Goal: Task Accomplishment & Management: Manage account settings

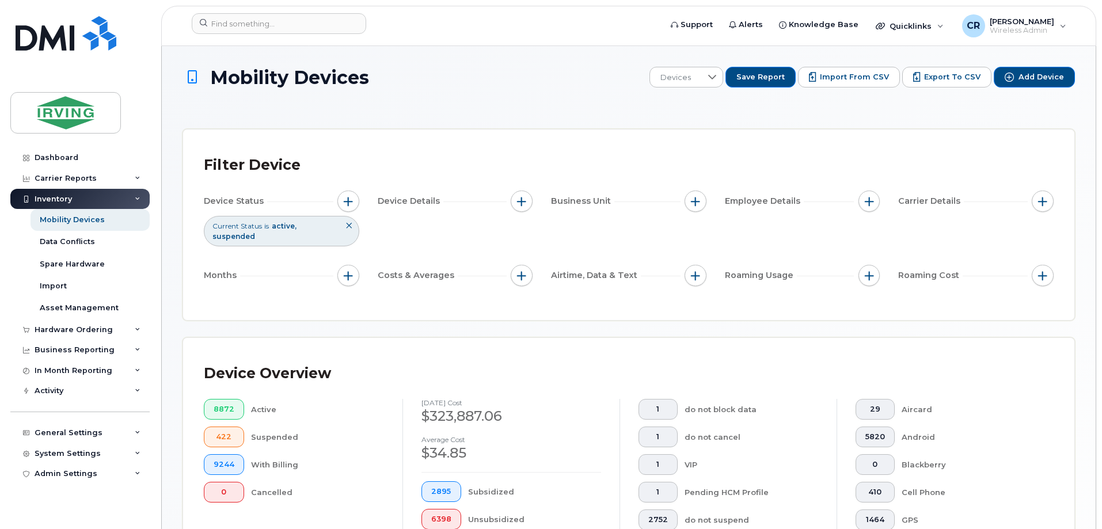
scroll to position [288, 0]
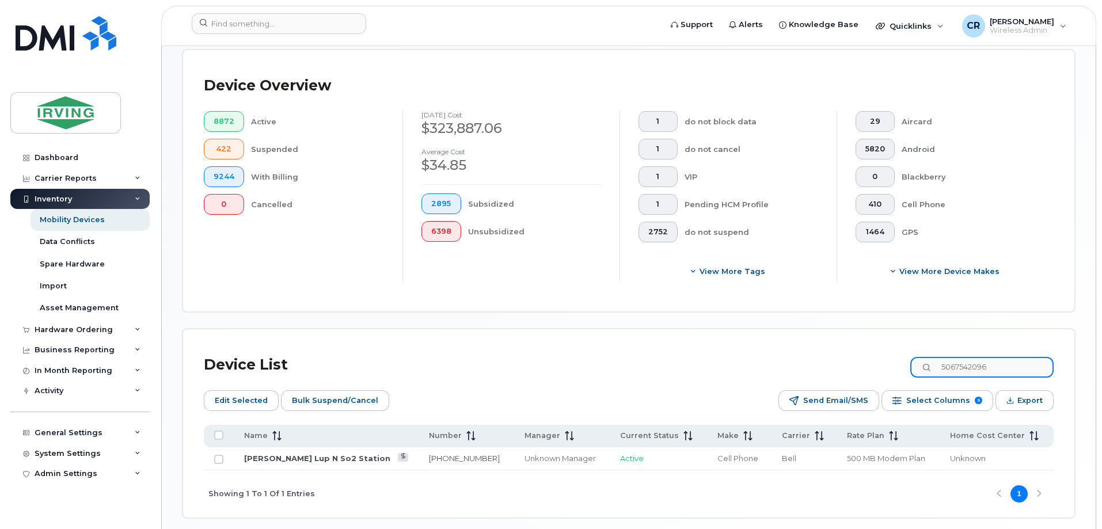
drag, startPoint x: 1010, startPoint y: 351, endPoint x: 647, endPoint y: 310, distance: 365.1
click at [647, 310] on div "Mobility Devices Devices Save Report Import from CSV Export to CSV Add Device F…" at bounding box center [629, 148] width 893 height 739
type input "5062717244"
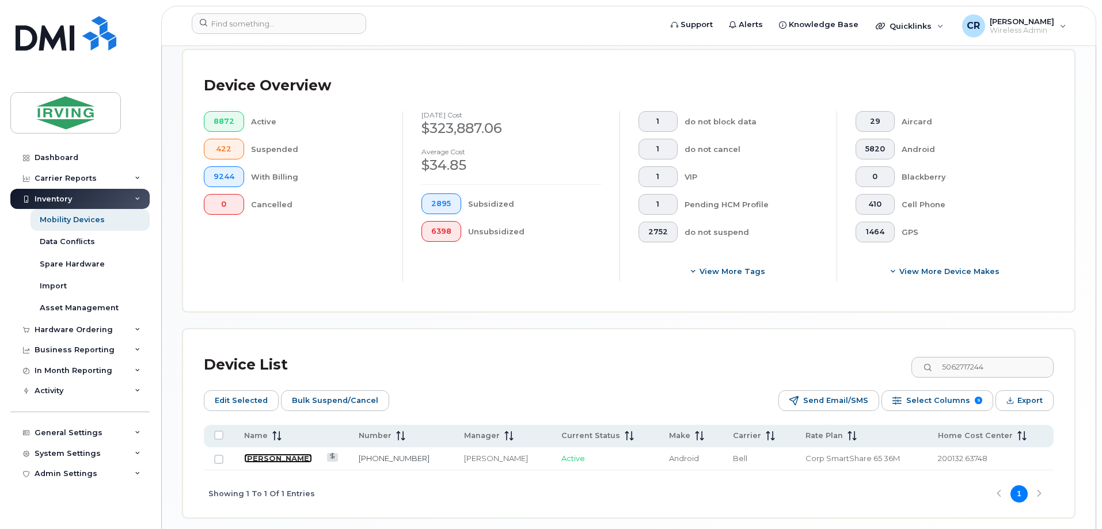
click at [261, 454] on link "Jacob Melvin" at bounding box center [278, 458] width 68 height 9
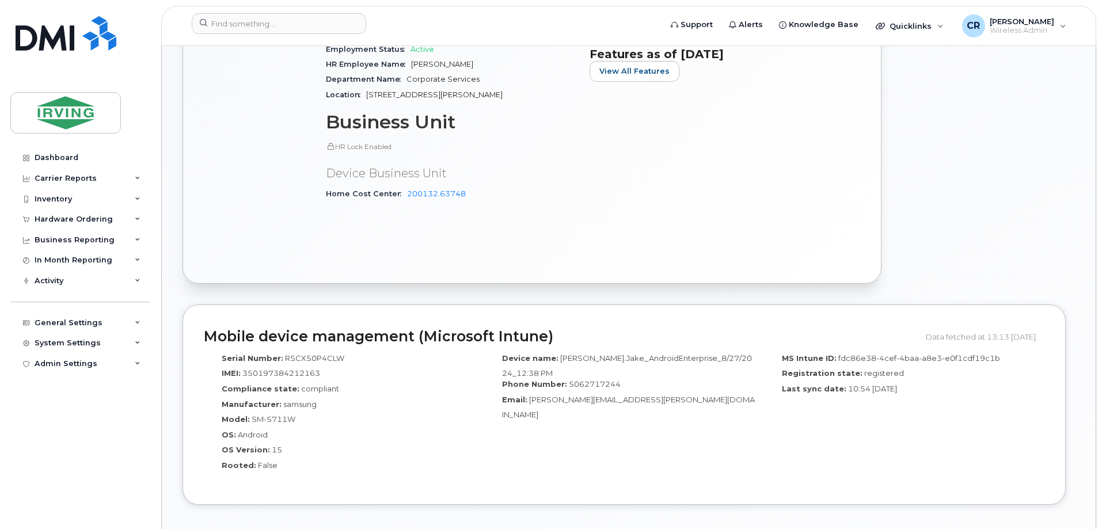
scroll to position [691, 0]
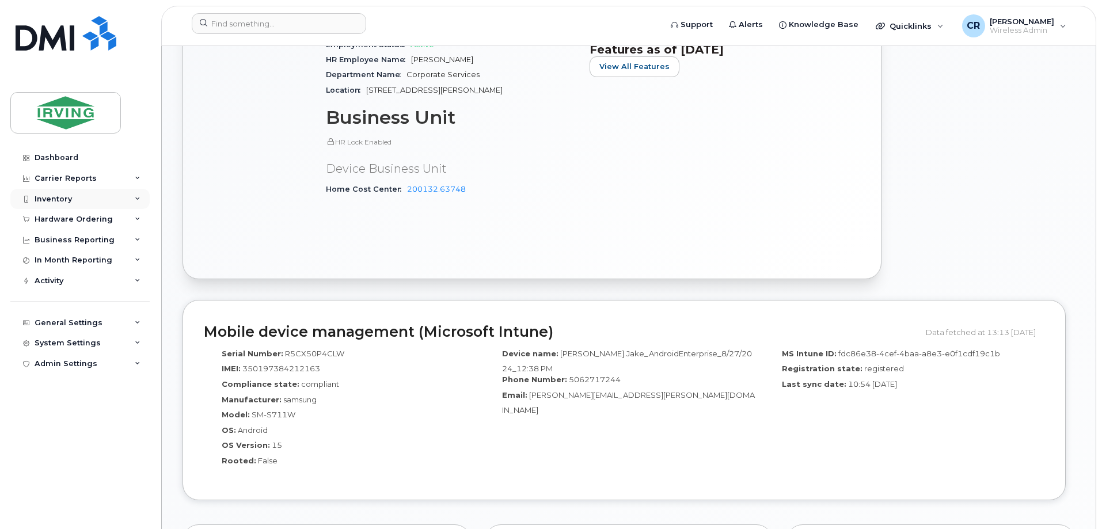
click at [47, 203] on div "Inventory" at bounding box center [53, 199] width 37 height 9
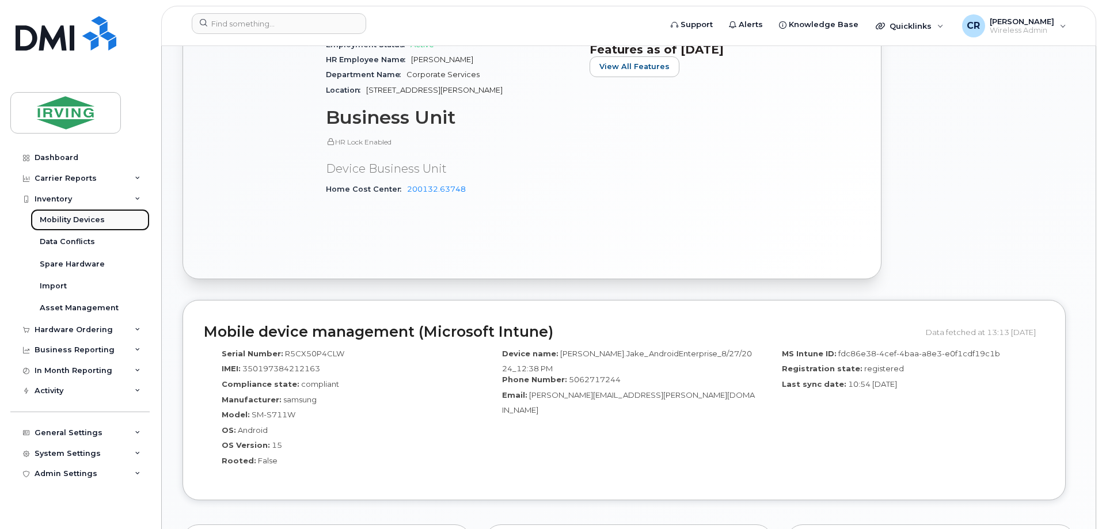
click at [67, 215] on div "Mobility Devices" at bounding box center [72, 220] width 65 height 10
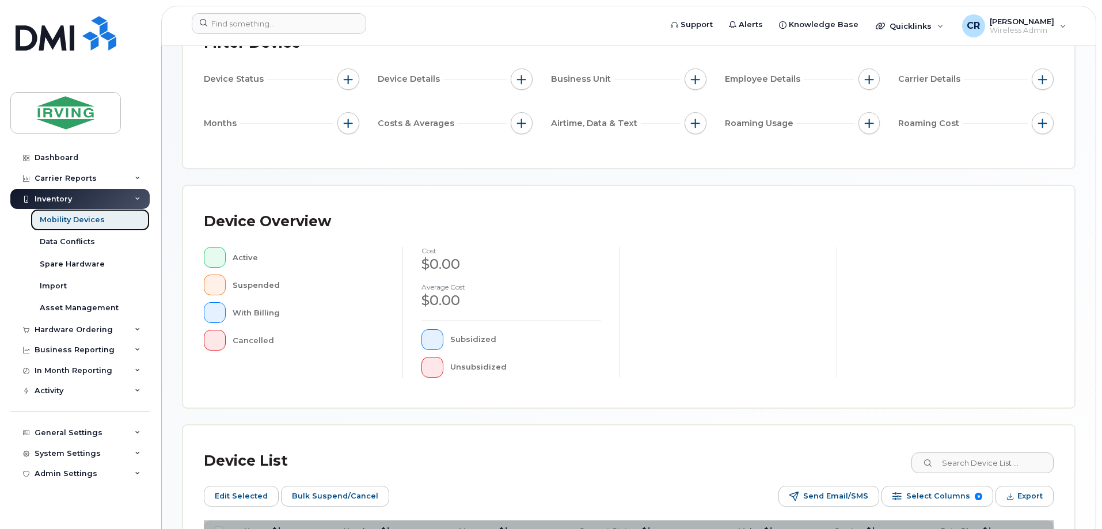
scroll to position [283, 0]
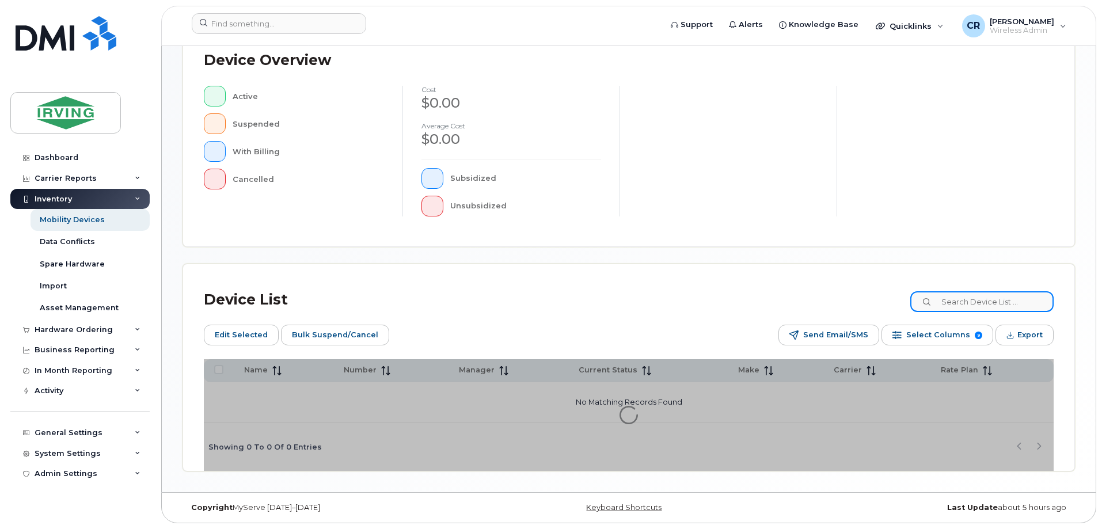
click at [1012, 303] on input at bounding box center [981, 301] width 143 height 21
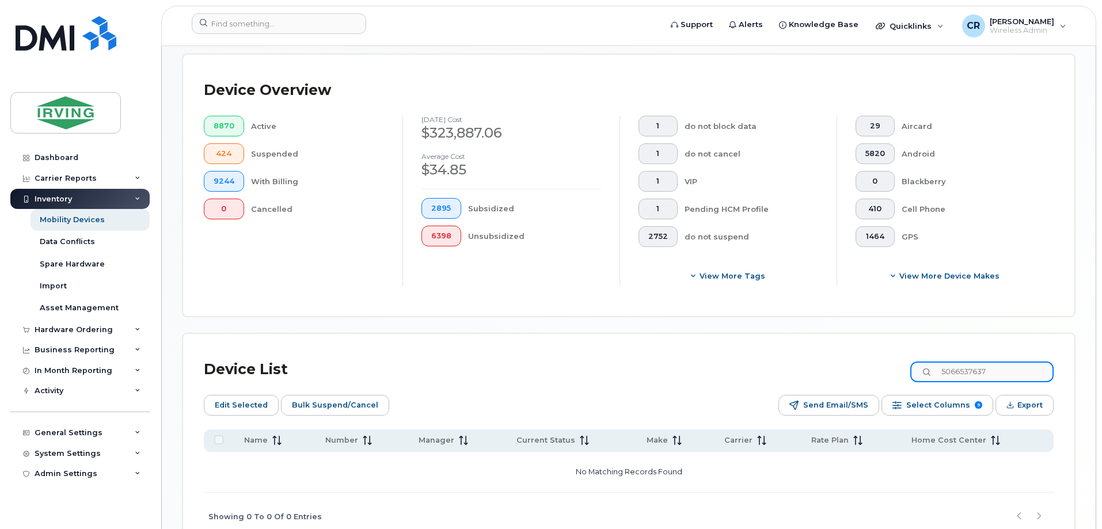
drag, startPoint x: 1024, startPoint y: 362, endPoint x: 681, endPoint y: 359, distance: 343.2
click at [681, 359] on div "Device List 5066537637" at bounding box center [629, 370] width 850 height 30
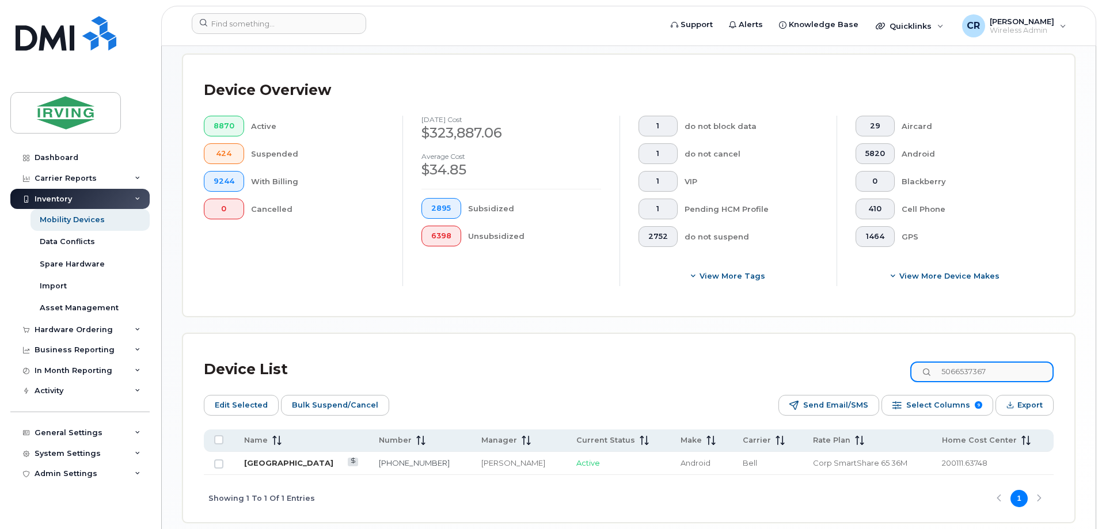
type input "5066537367"
click at [289, 458] on link "Irving Nature Park" at bounding box center [288, 462] width 89 height 9
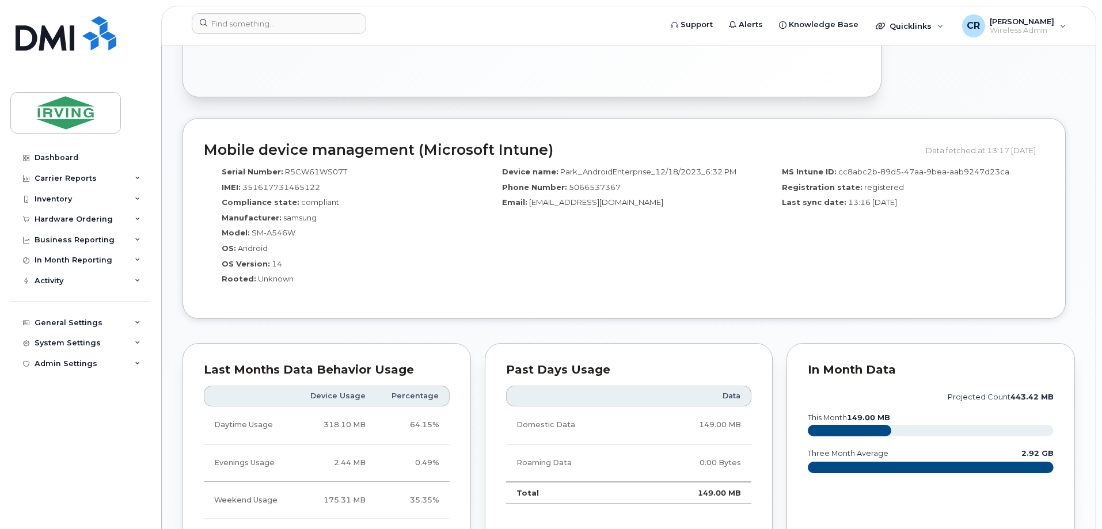
scroll to position [518, 0]
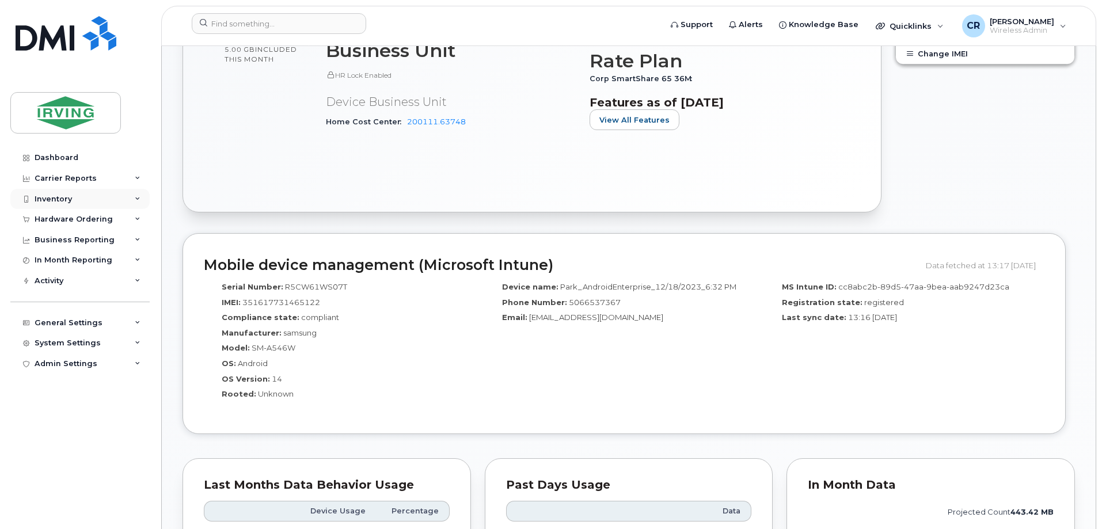
click at [48, 198] on div "Inventory" at bounding box center [53, 199] width 37 height 9
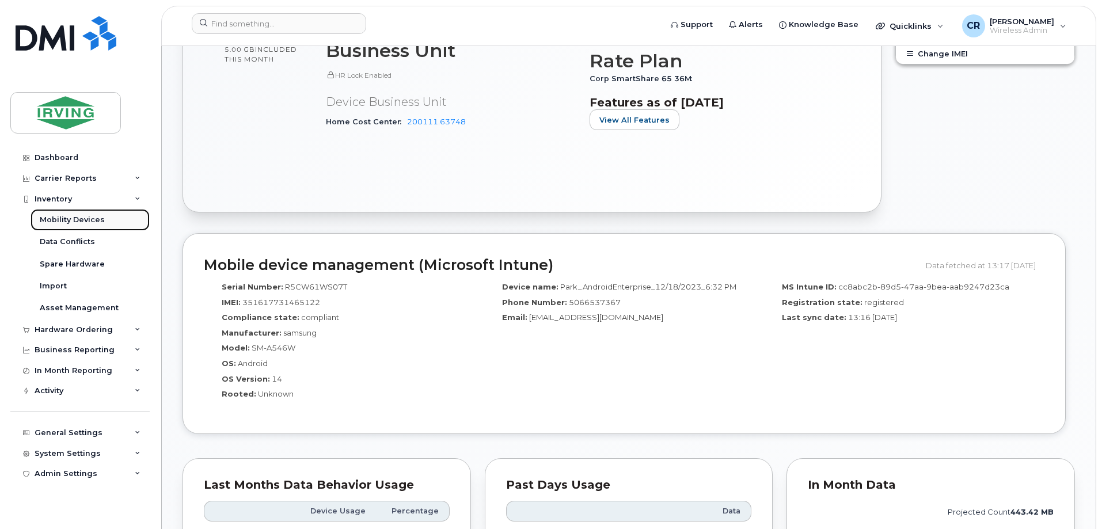
click at [59, 215] on div "Mobility Devices" at bounding box center [72, 220] width 65 height 10
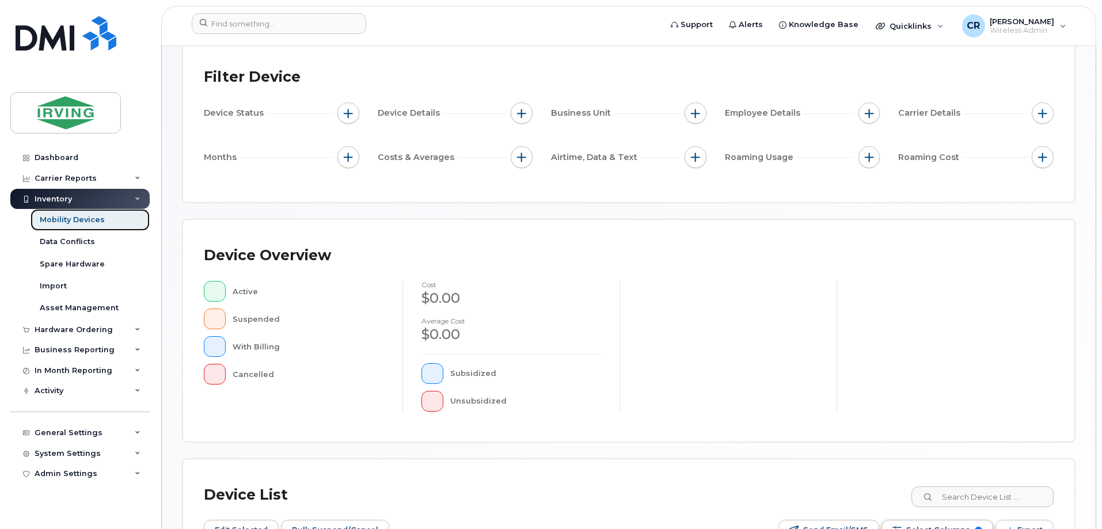
scroll to position [230, 0]
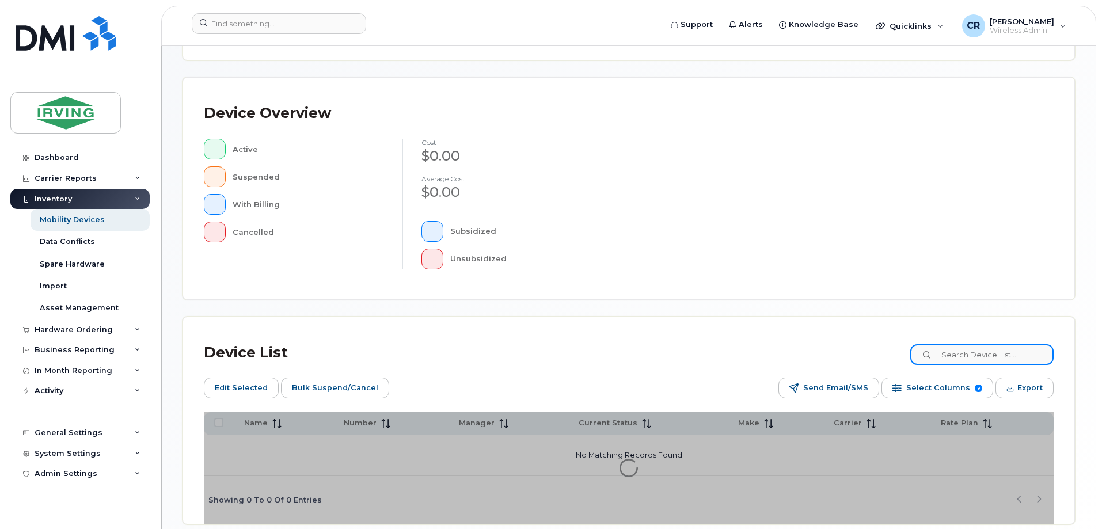
click at [967, 360] on input at bounding box center [981, 354] width 143 height 21
paste input "5064342954"
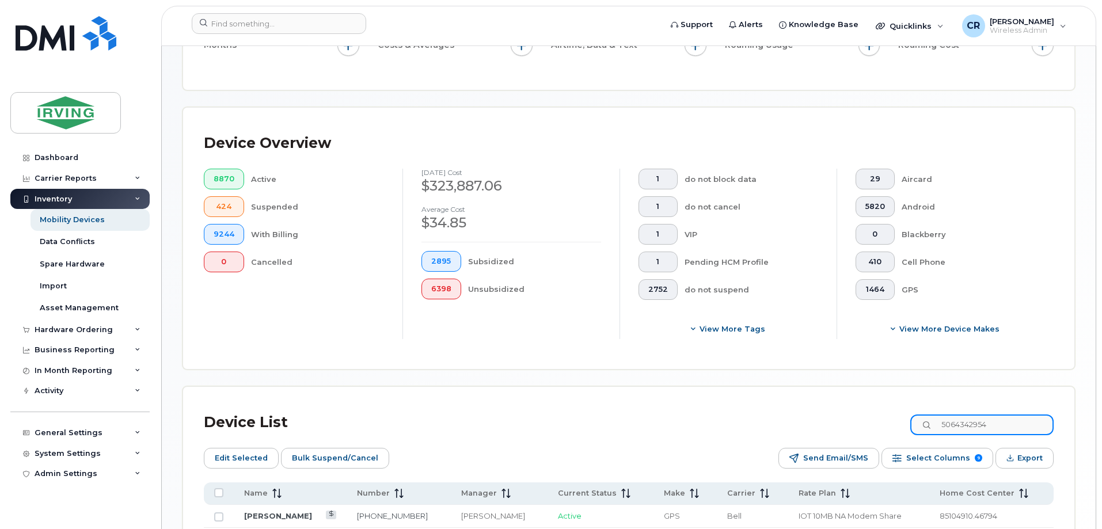
scroll to position [251, 0]
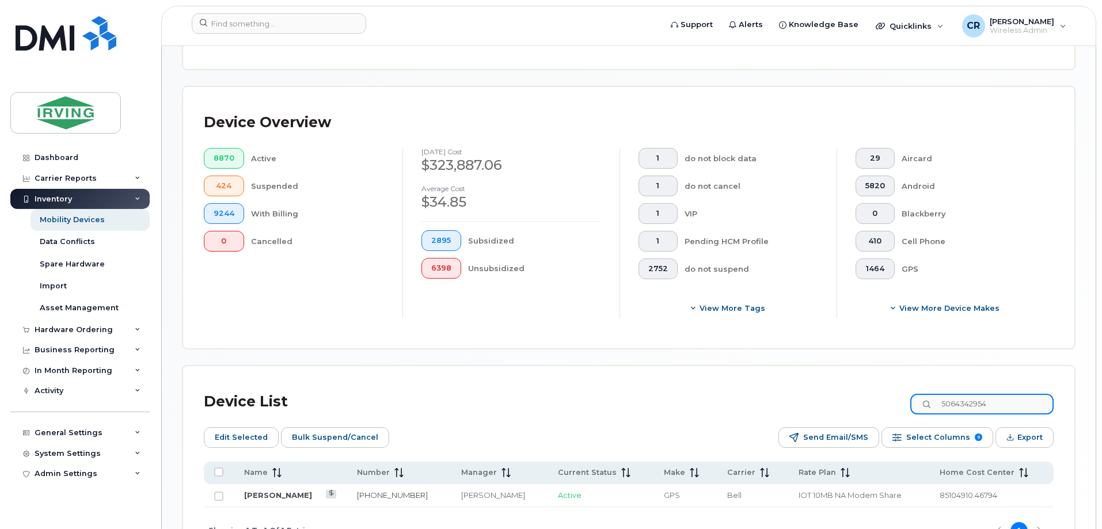
type input "5064342954"
click at [290, 491] on link "[PERSON_NAME]" at bounding box center [278, 495] width 68 height 9
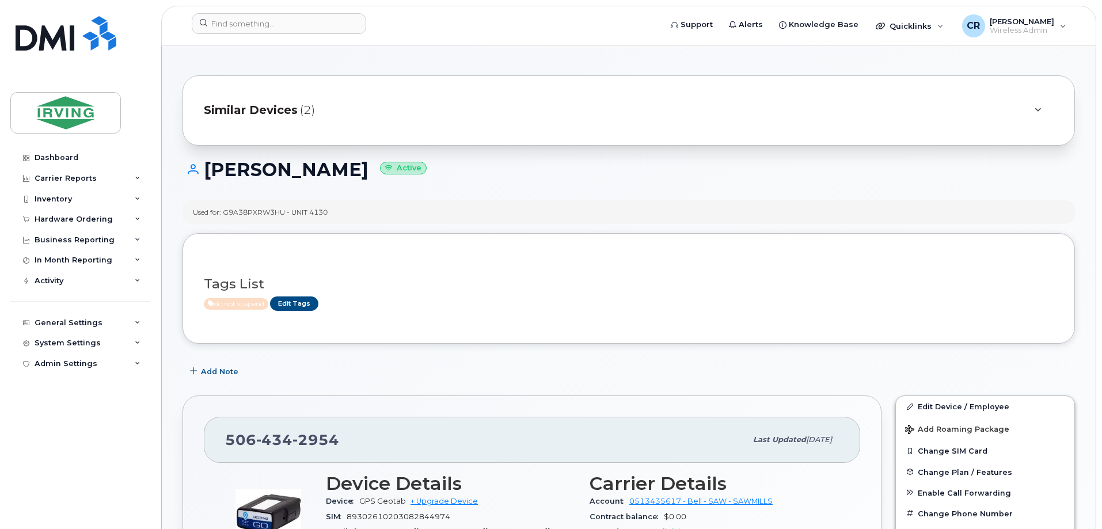
scroll to position [288, 0]
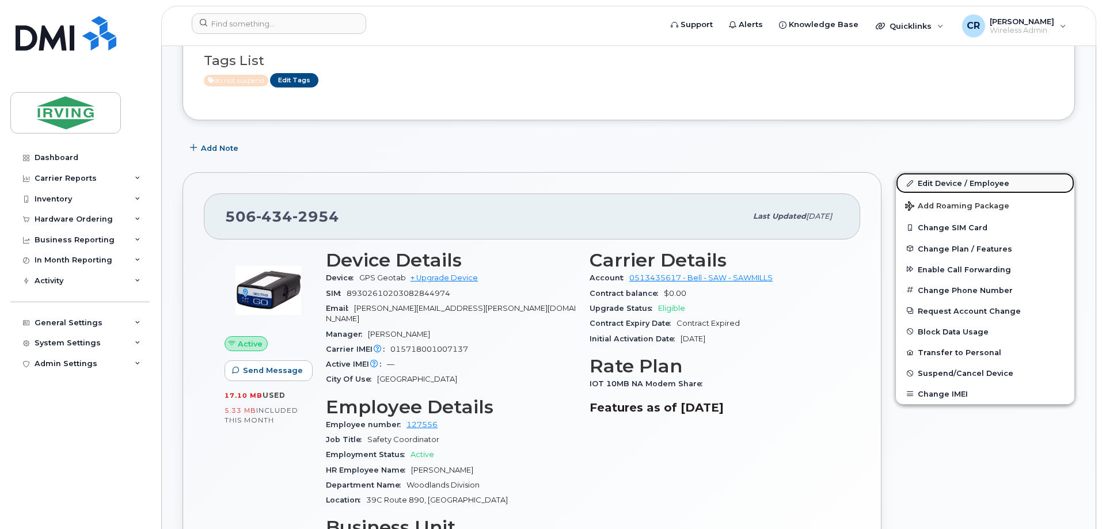
drag, startPoint x: 974, startPoint y: 183, endPoint x: 908, endPoint y: 182, distance: 65.7
click at [974, 183] on link "Edit Device / Employee" at bounding box center [985, 183] width 179 height 21
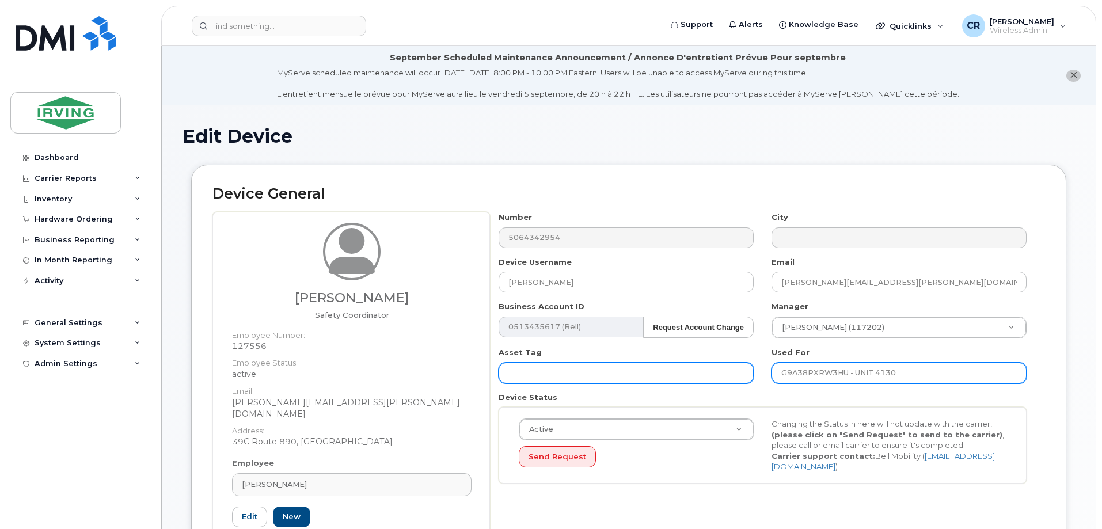
drag, startPoint x: 929, startPoint y: 378, endPoint x: 743, endPoint y: 378, distance: 186.0
click at [743, 378] on div "Number 5064342954 City Device Username [PERSON_NAME] Email [PERSON_NAME][EMAIL_…" at bounding box center [763, 352] width 546 height 280
click at [811, 371] on input "G9A38PXRW3HU - UNIT 4130" at bounding box center [899, 373] width 255 height 21
drag, startPoint x: 837, startPoint y: 372, endPoint x: 697, endPoint y: 373, distance: 139.4
click at [678, 371] on div "Number 5064342954 City Device Username Cody Weston Email weston.cody@jdirving.c…" at bounding box center [763, 352] width 546 height 280
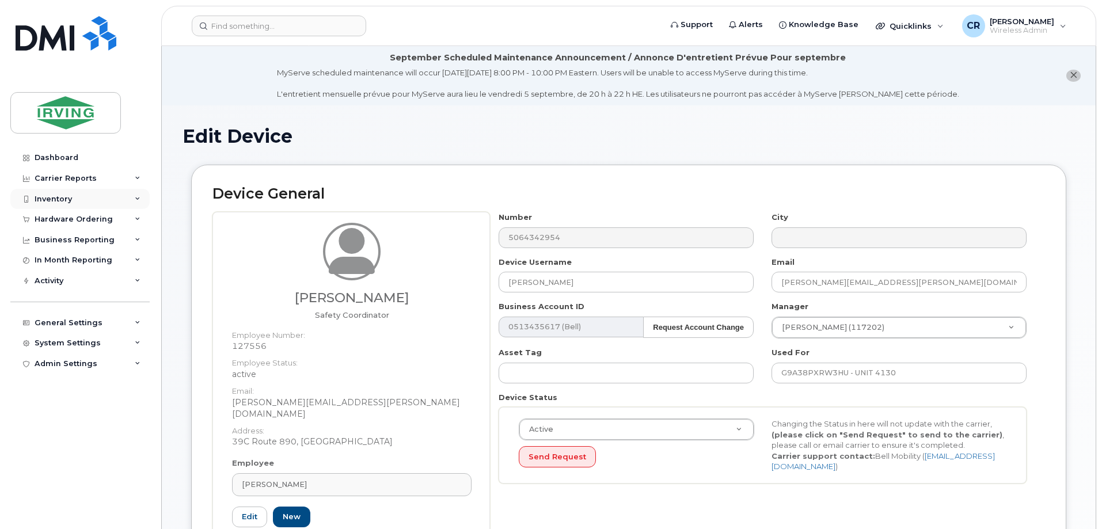
click at [56, 197] on div "Inventory" at bounding box center [53, 199] width 37 height 9
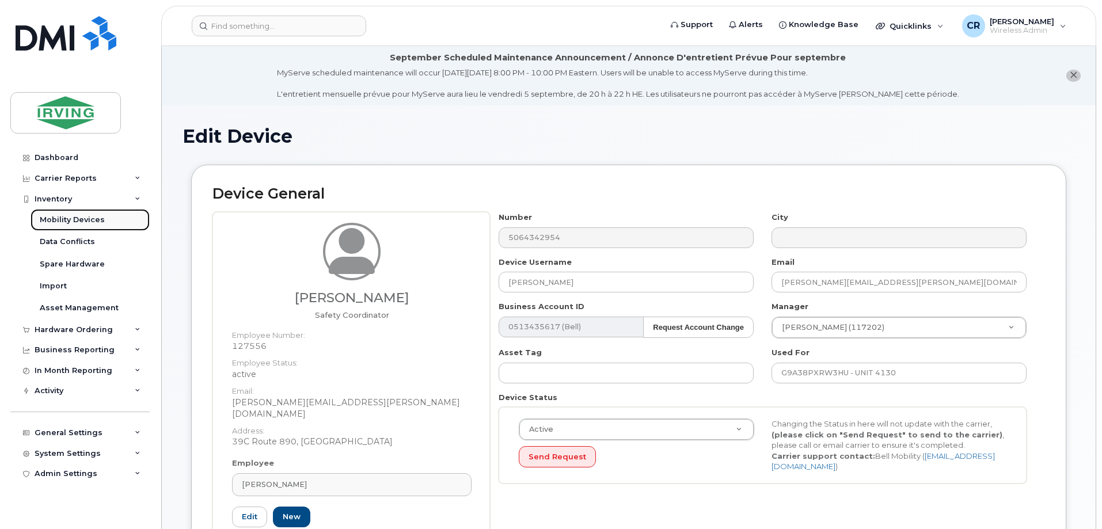
click at [66, 218] on div "Mobility Devices" at bounding box center [72, 220] width 65 height 10
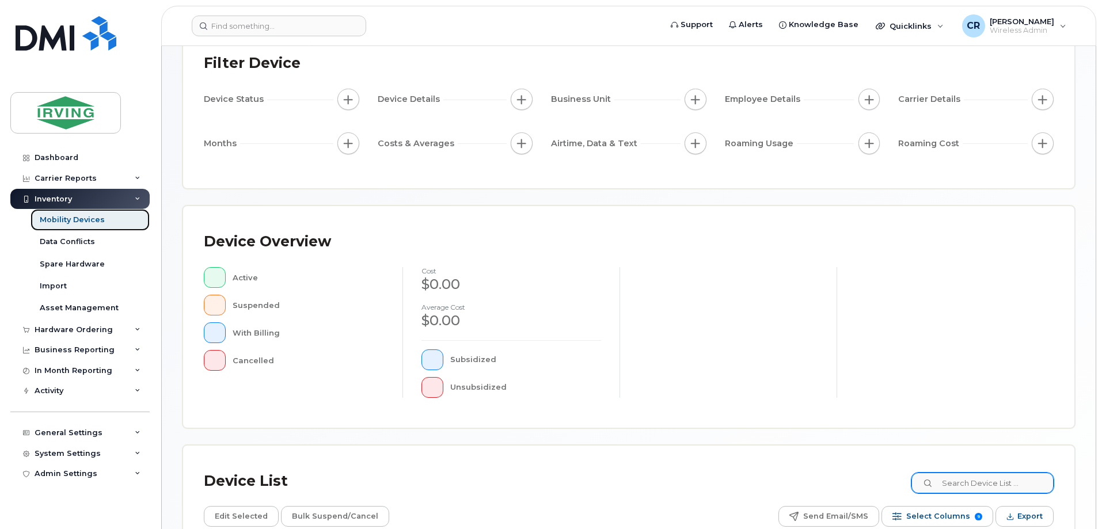
scroll to position [230, 0]
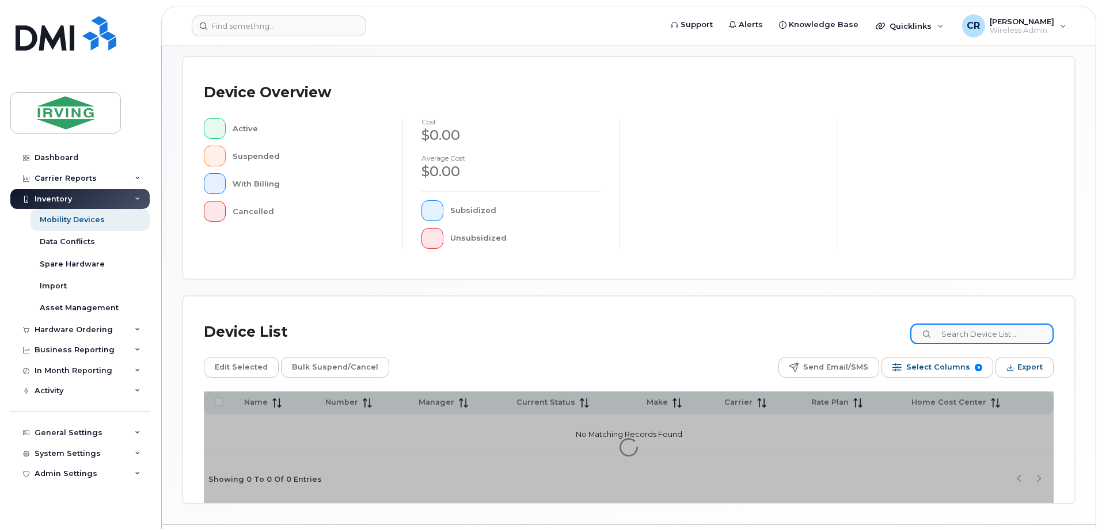
click at [974, 328] on input at bounding box center [981, 334] width 143 height 21
paste input "5062825479"
type input "5062825479"
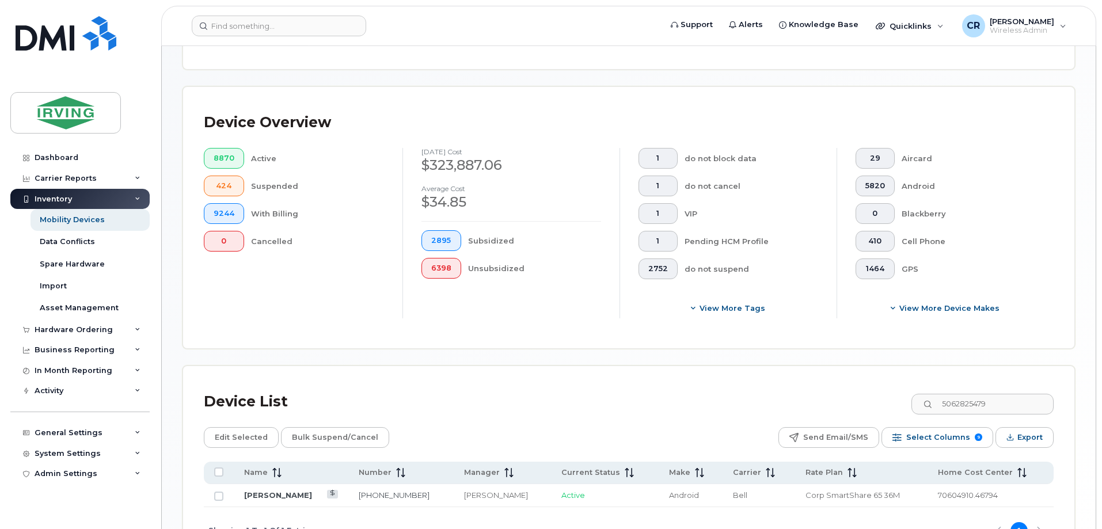
scroll to position [251, 0]
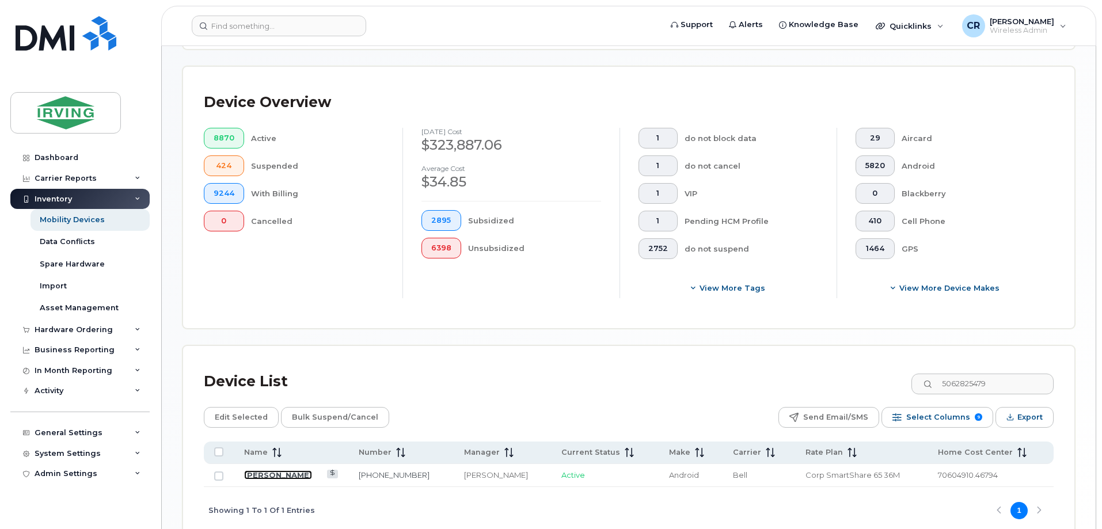
drag, startPoint x: 271, startPoint y: 462, endPoint x: 297, endPoint y: 484, distance: 33.9
click at [271, 470] on link "[PERSON_NAME]" at bounding box center [278, 474] width 68 height 9
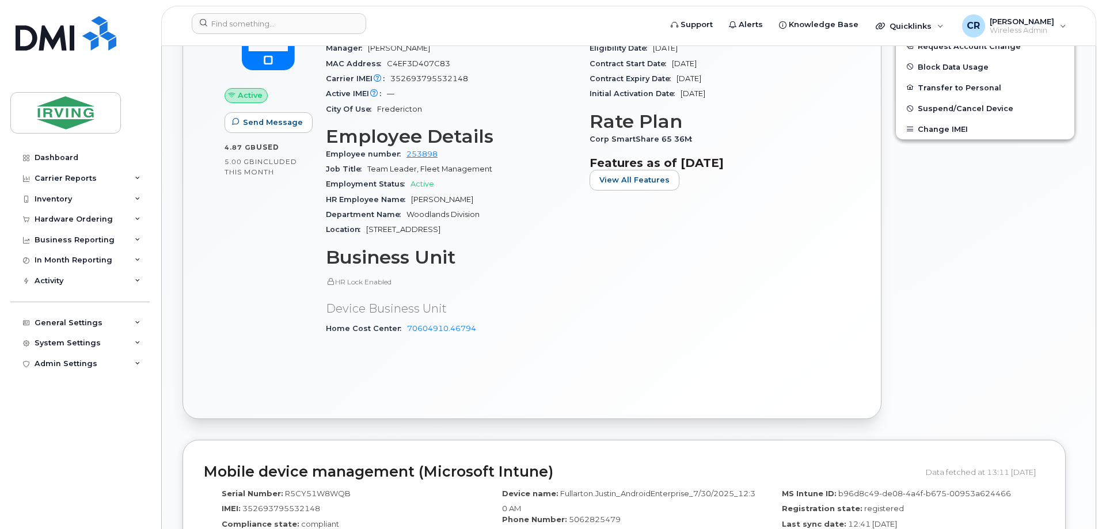
scroll to position [518, 0]
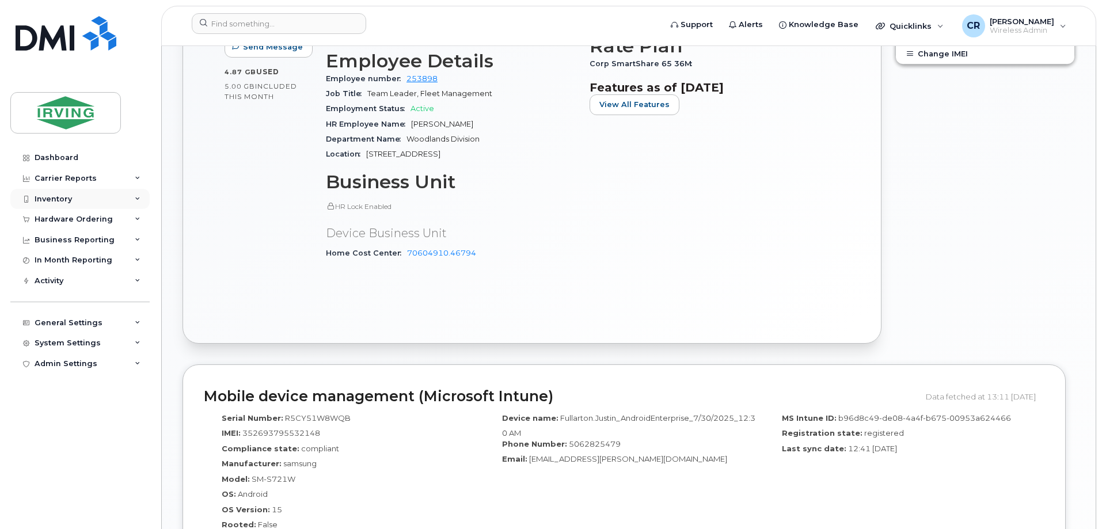
click at [64, 197] on div "Inventory" at bounding box center [53, 199] width 37 height 9
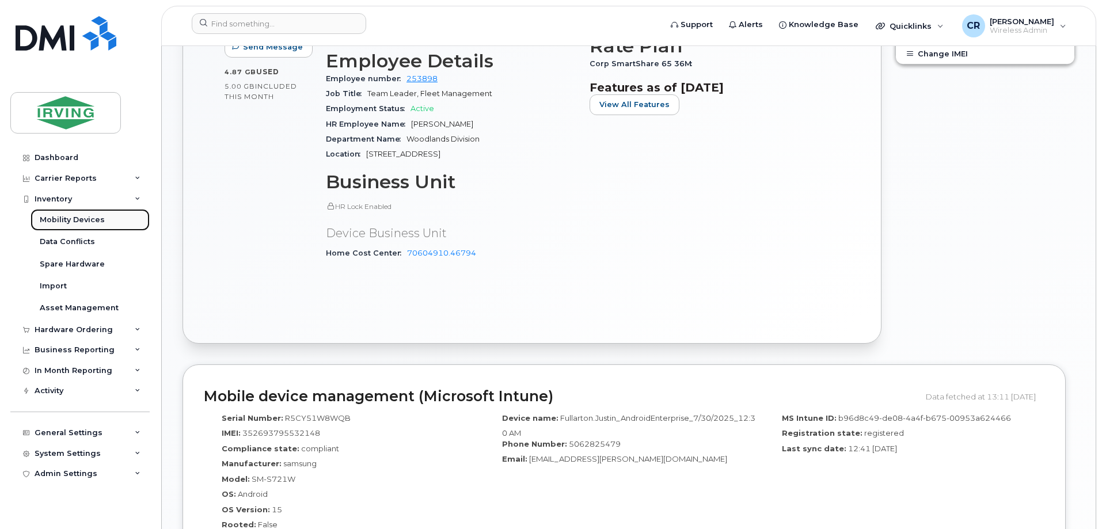
click at [78, 214] on link "Mobility Devices" at bounding box center [90, 220] width 119 height 22
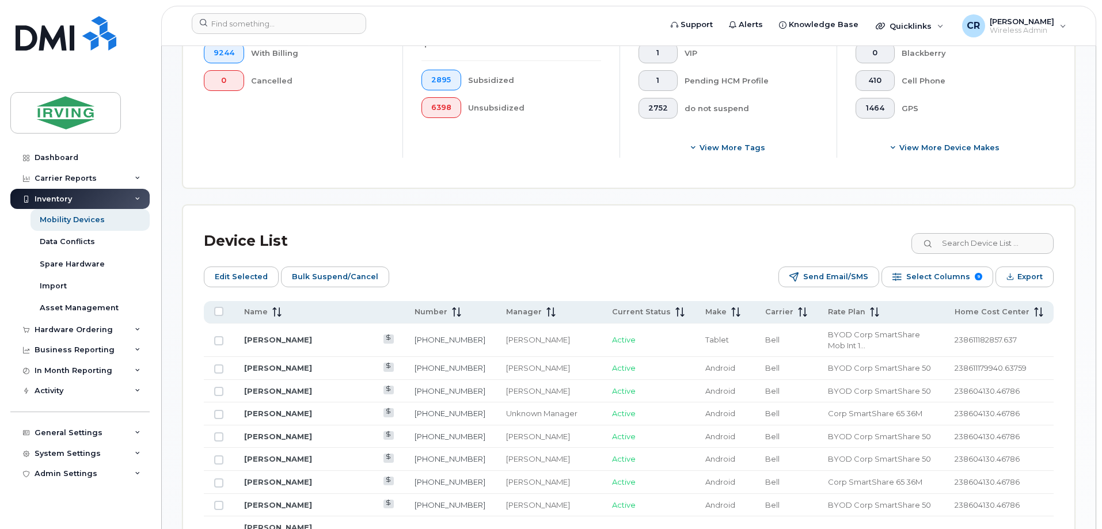
scroll to position [518, 0]
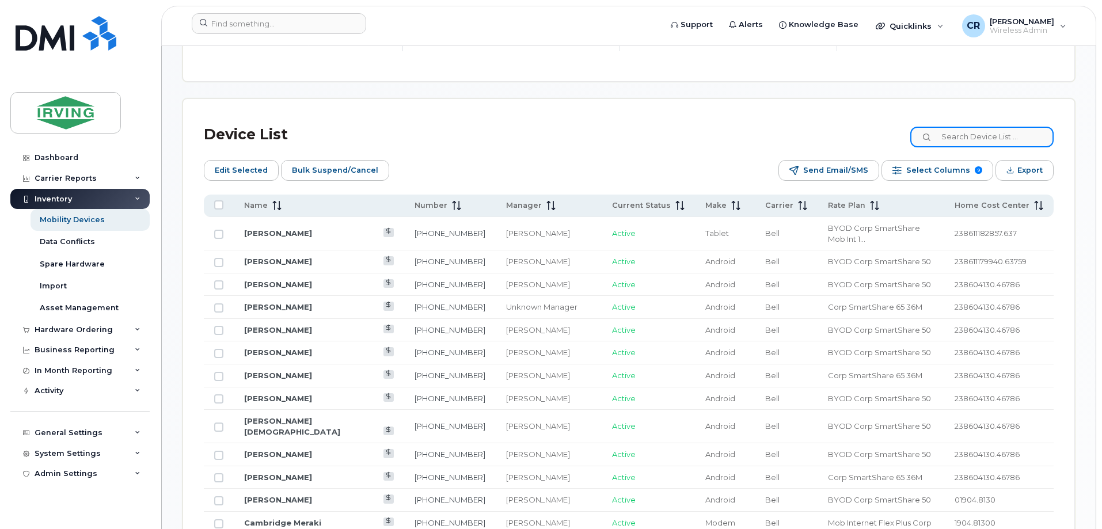
click at [967, 127] on input at bounding box center [981, 137] width 143 height 21
paste input "5062825741"
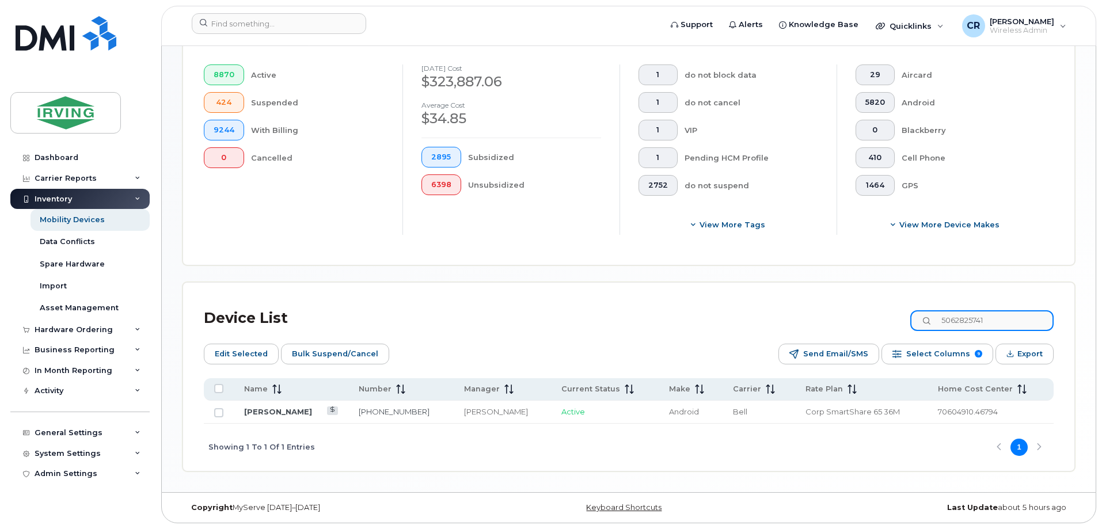
scroll to position [325, 0]
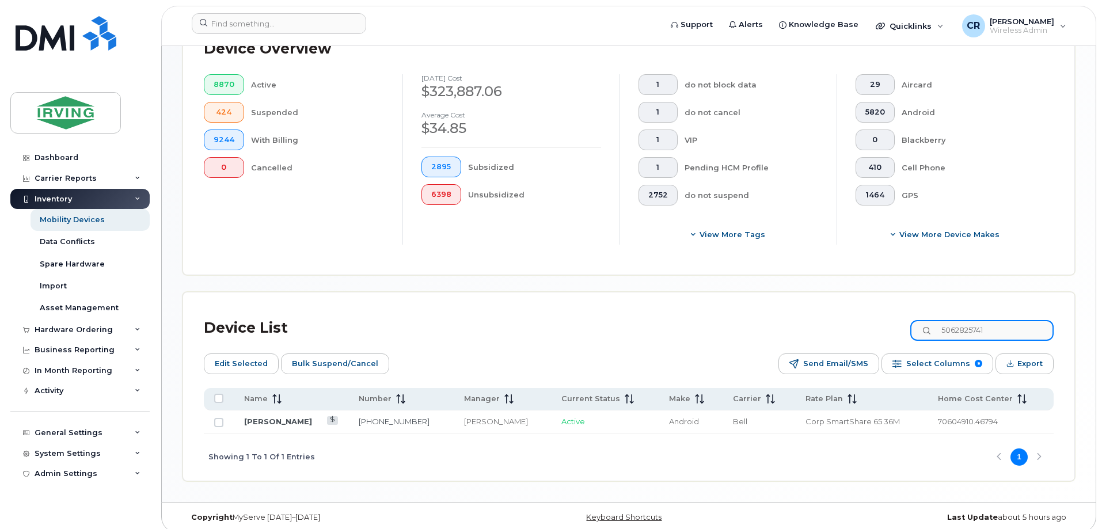
drag, startPoint x: 903, startPoint y: 325, endPoint x: 675, endPoint y: 326, distance: 228.1
click at [676, 326] on div "Device List 5062825741" at bounding box center [629, 328] width 850 height 30
paste input "3269056"
type input "5063269056"
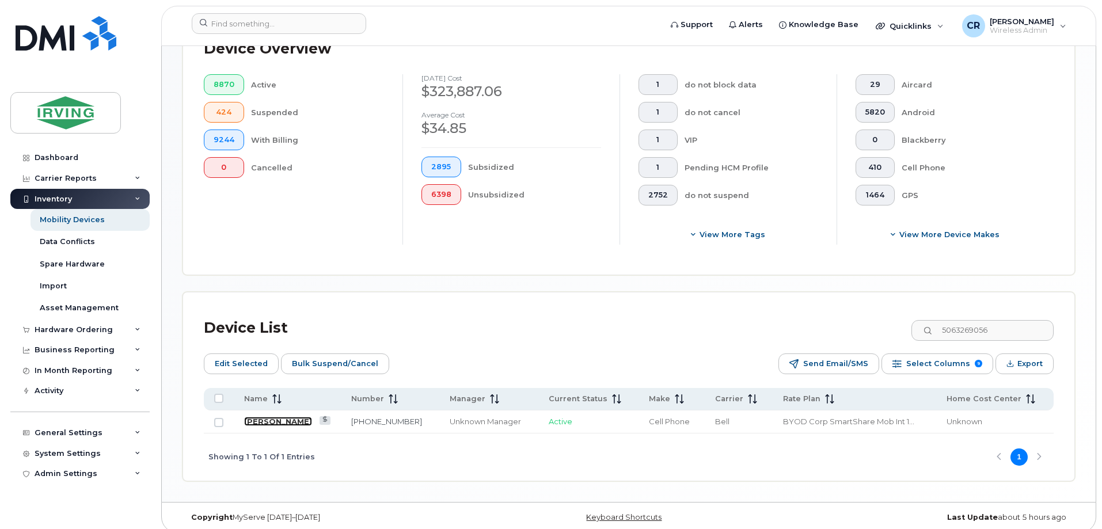
click at [273, 417] on link "Matt Davidson" at bounding box center [278, 421] width 68 height 9
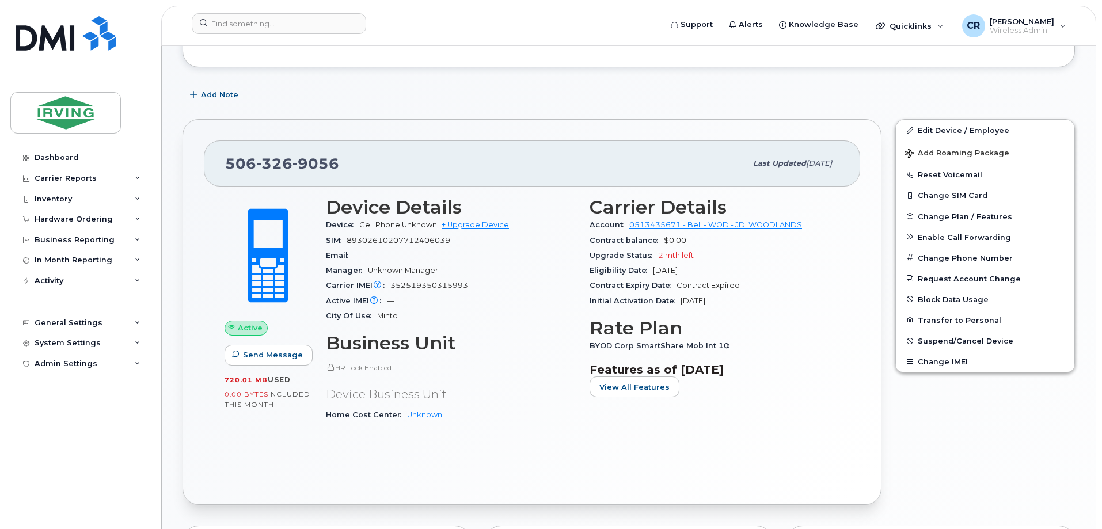
scroll to position [230, 0]
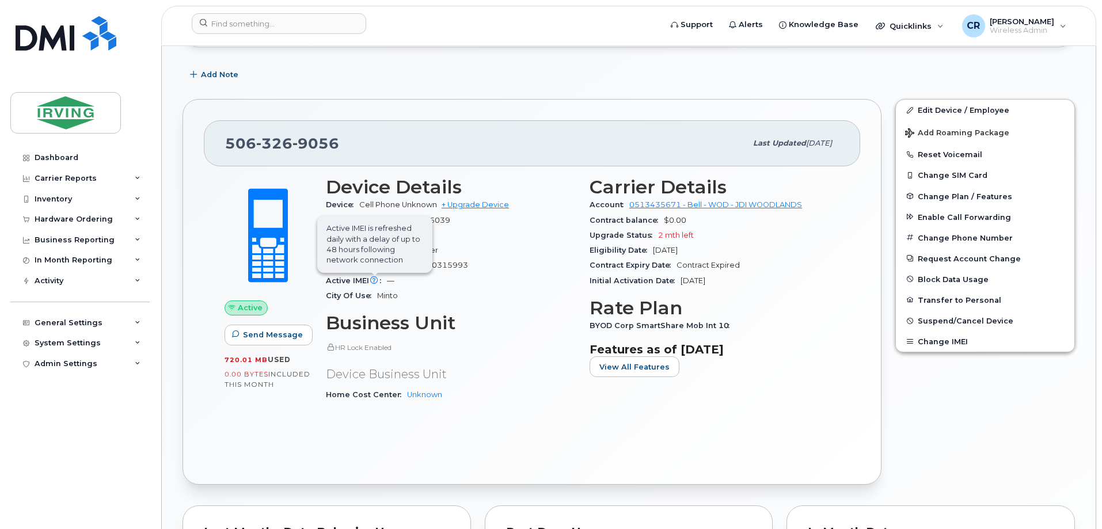
click at [424, 263] on span "Active IMEI is refreshed daily with a delay of up to 48 hours following network…" at bounding box center [374, 244] width 115 height 57
click at [452, 265] on span "352519350315993" at bounding box center [429, 265] width 78 height 9
copy span "352519350315993"
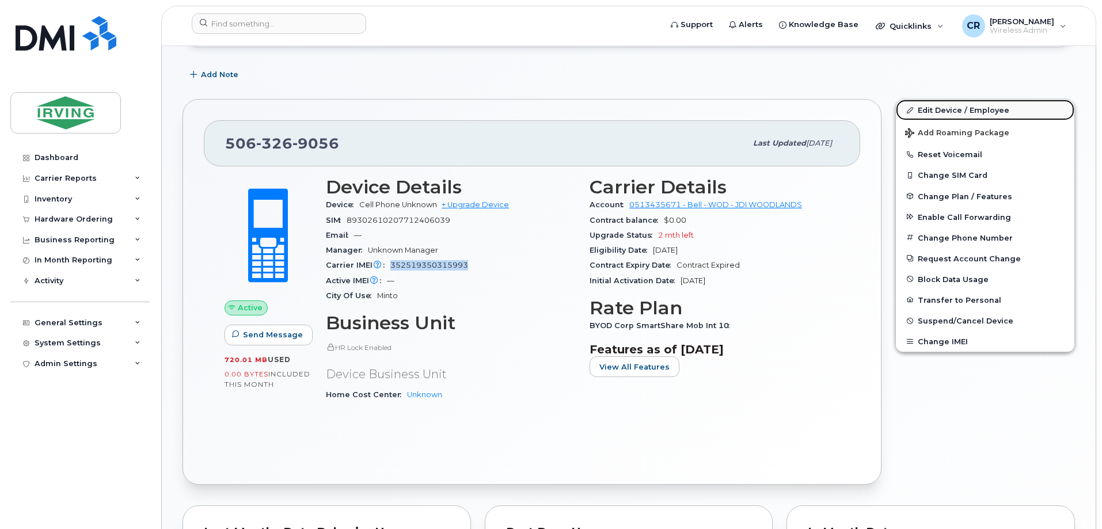
click at [935, 111] on link "Edit Device / Employee" at bounding box center [985, 110] width 179 height 21
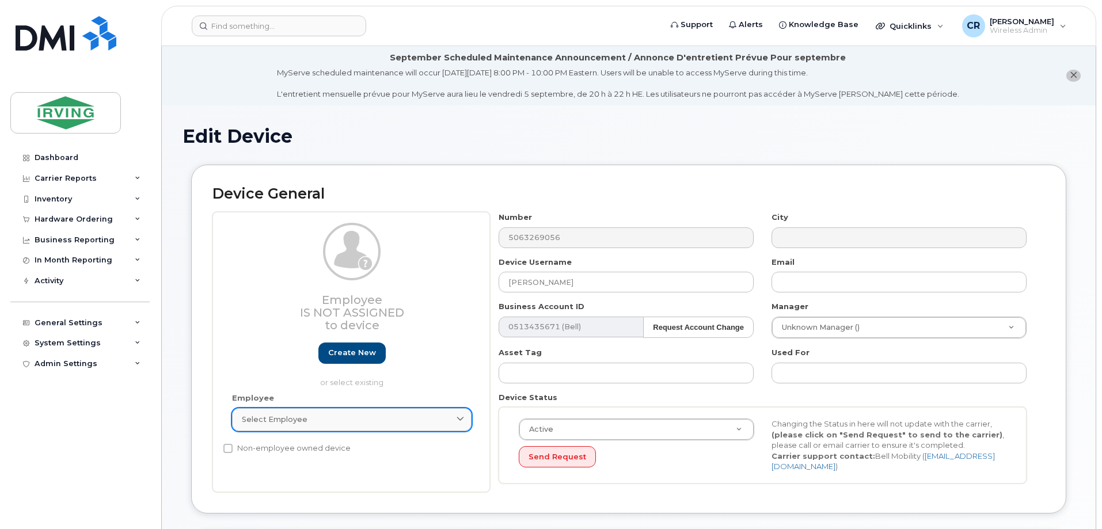
click at [279, 426] on link "Select employee" at bounding box center [352, 419] width 240 height 23
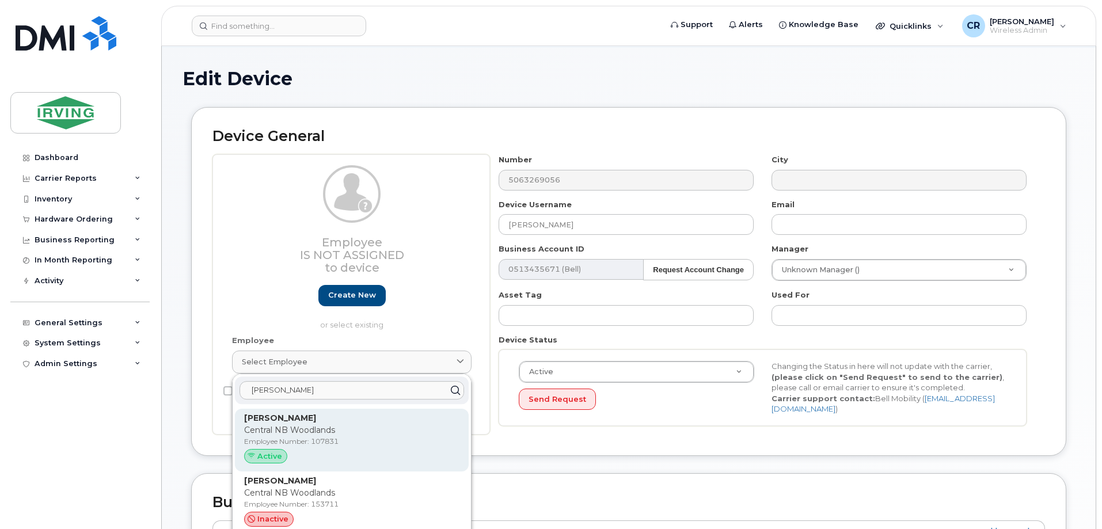
scroll to position [115, 0]
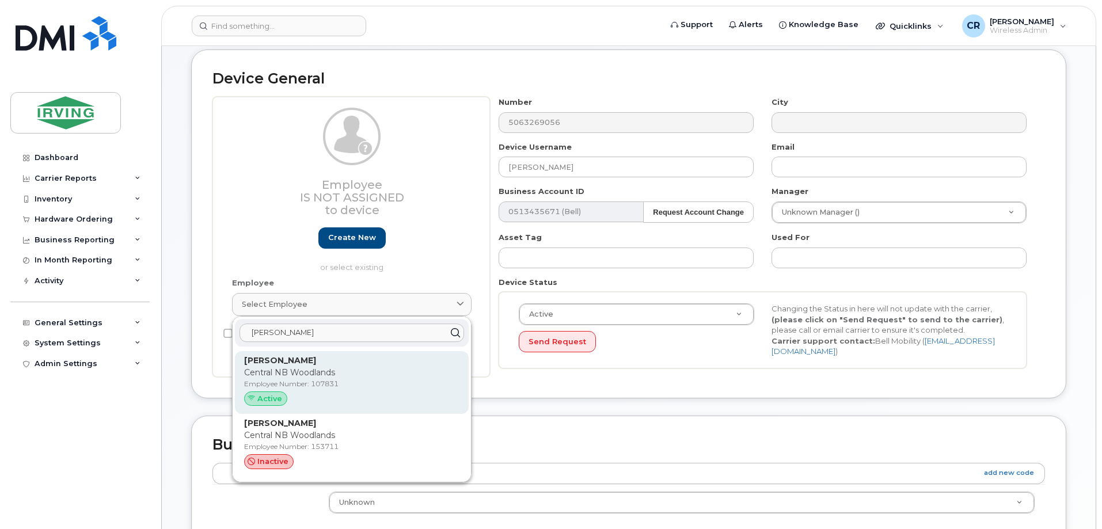
type input "matthew davids"
click at [307, 386] on p "Employee Number: 107831" at bounding box center [351, 384] width 215 height 10
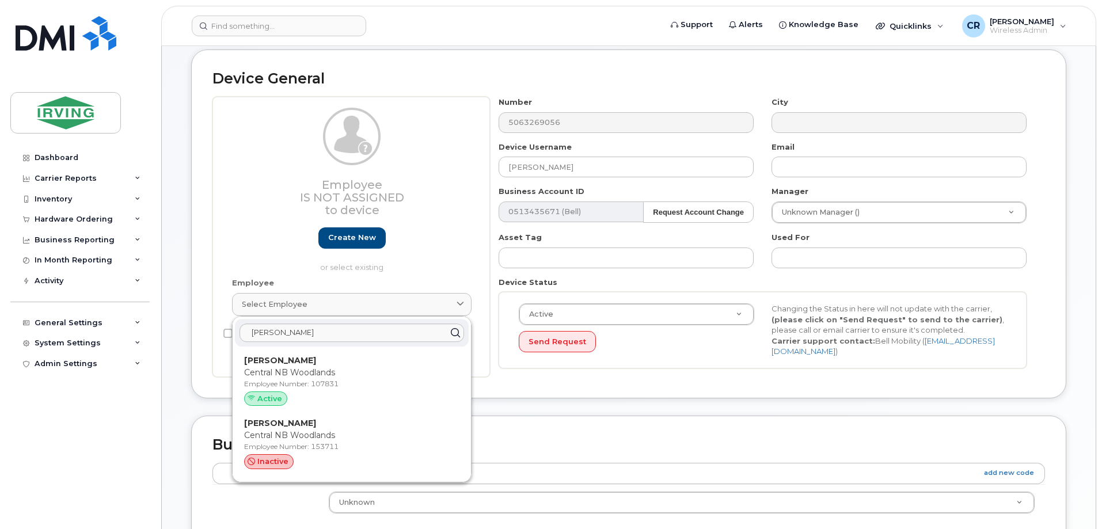
type input "107831"
type input "Matthew Davidson"
type input "davidson.matt@jdirving.com"
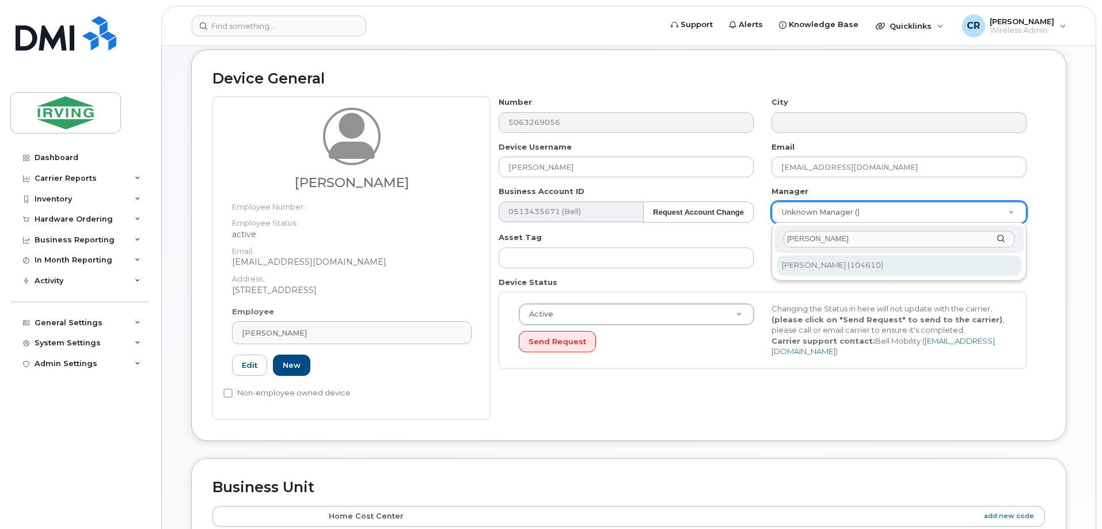
type input "john eve"
type input "1444893"
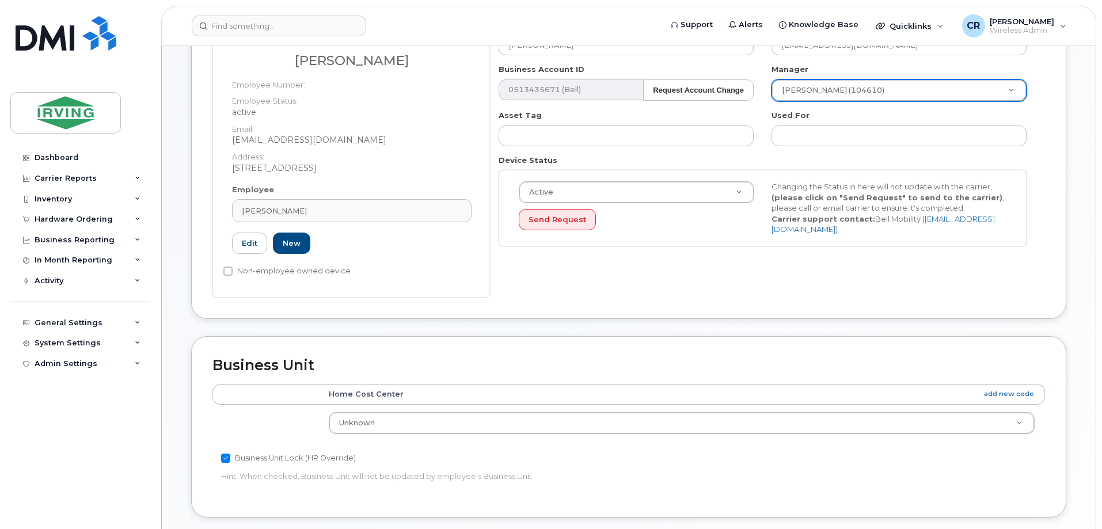
scroll to position [403, 0]
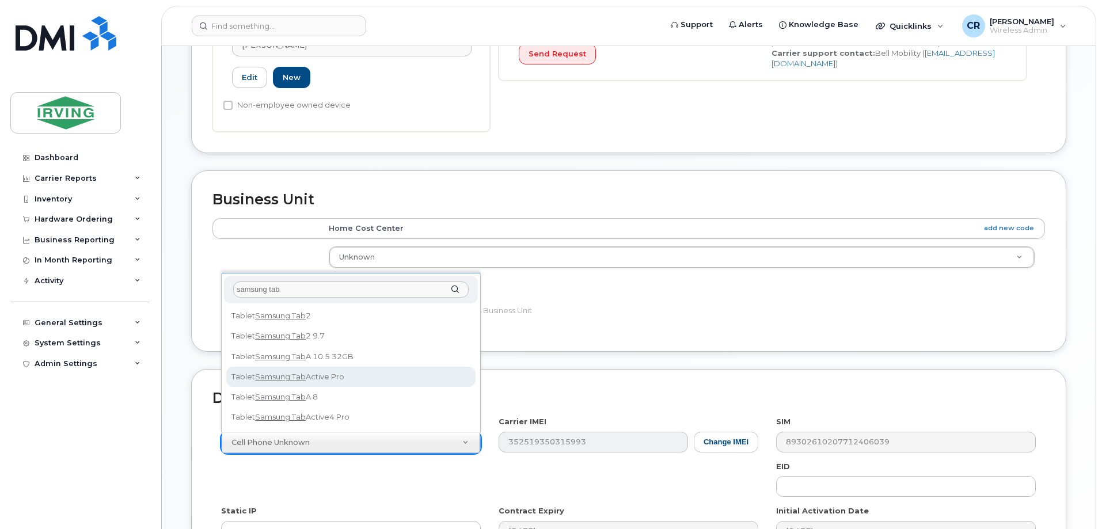
type input "samsung tab"
select select "2465"
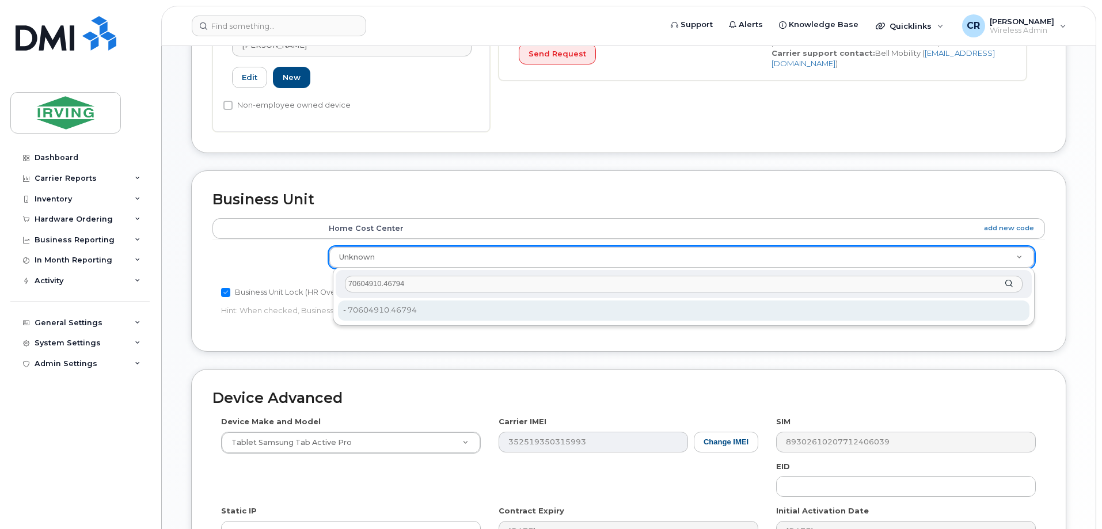
type input "70604910.46794"
type input "4316621"
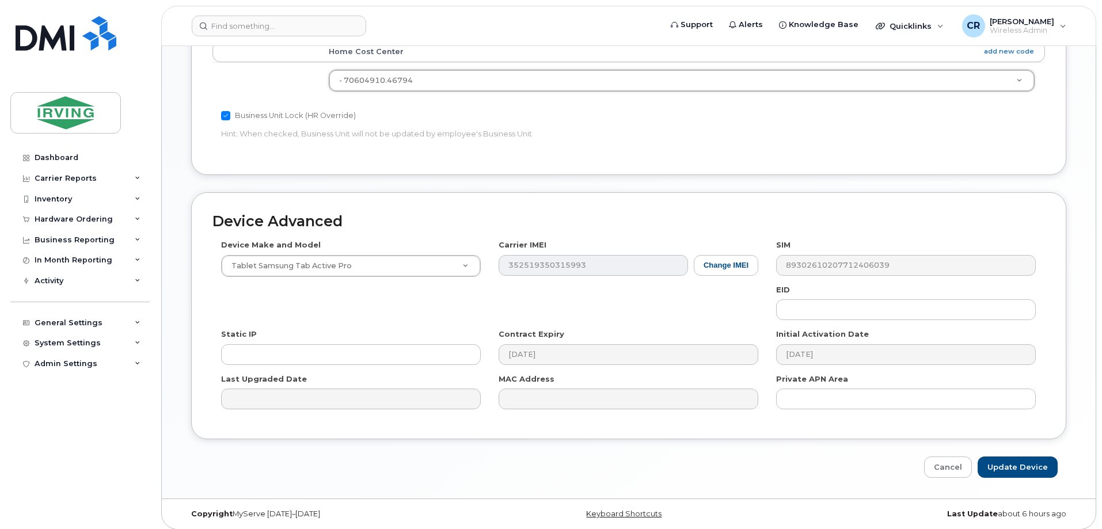
scroll to position [586, 0]
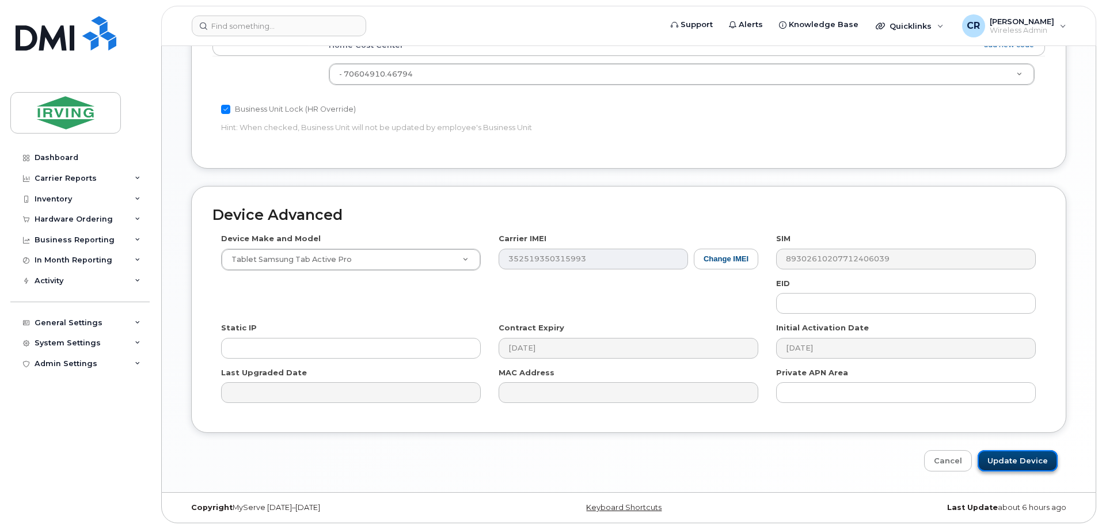
click at [1021, 457] on input "Update Device" at bounding box center [1018, 460] width 80 height 21
type input "Saving..."
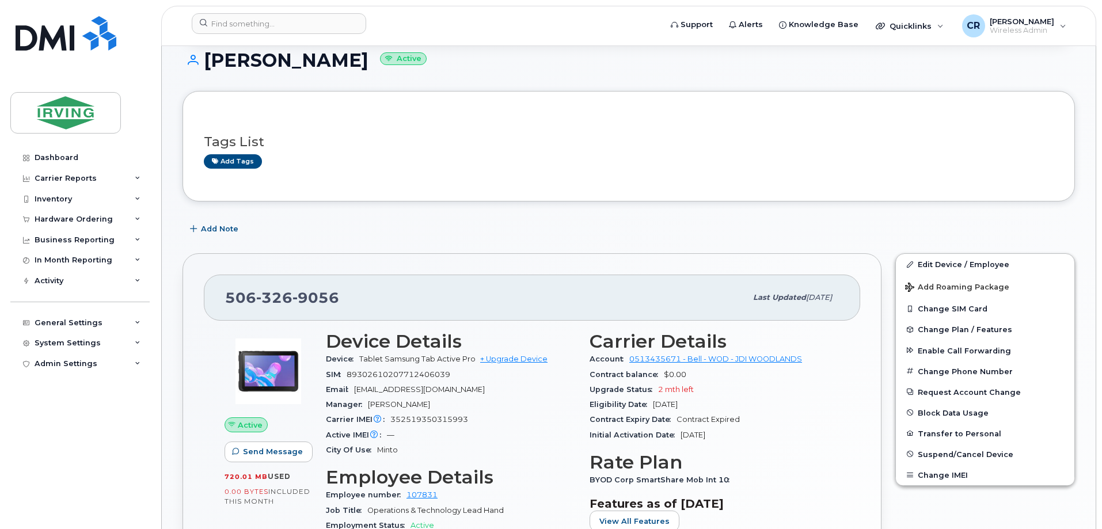
scroll to position [173, 0]
click at [47, 193] on div "Inventory" at bounding box center [79, 199] width 139 height 21
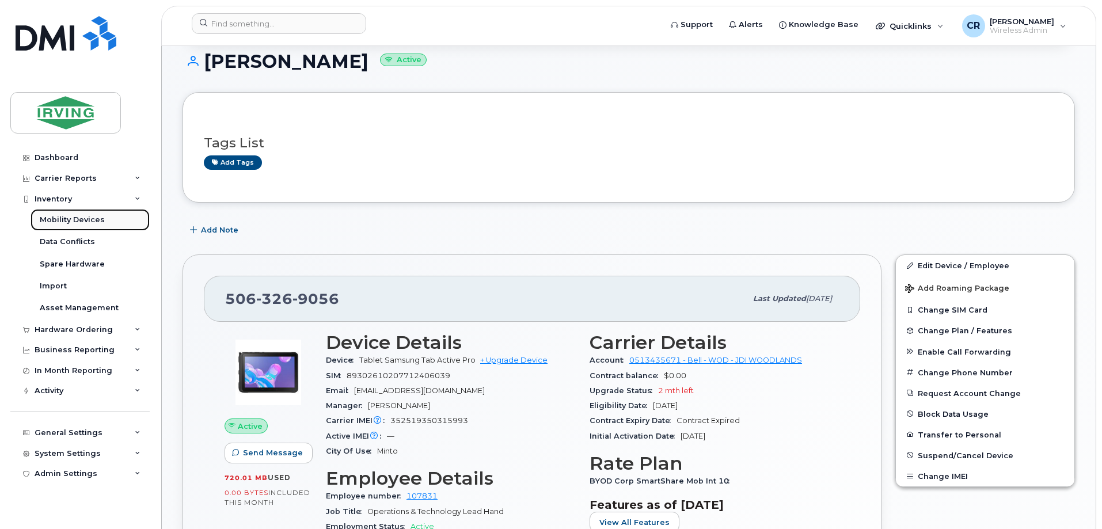
click at [66, 217] on div "Mobility Devices" at bounding box center [72, 220] width 65 height 10
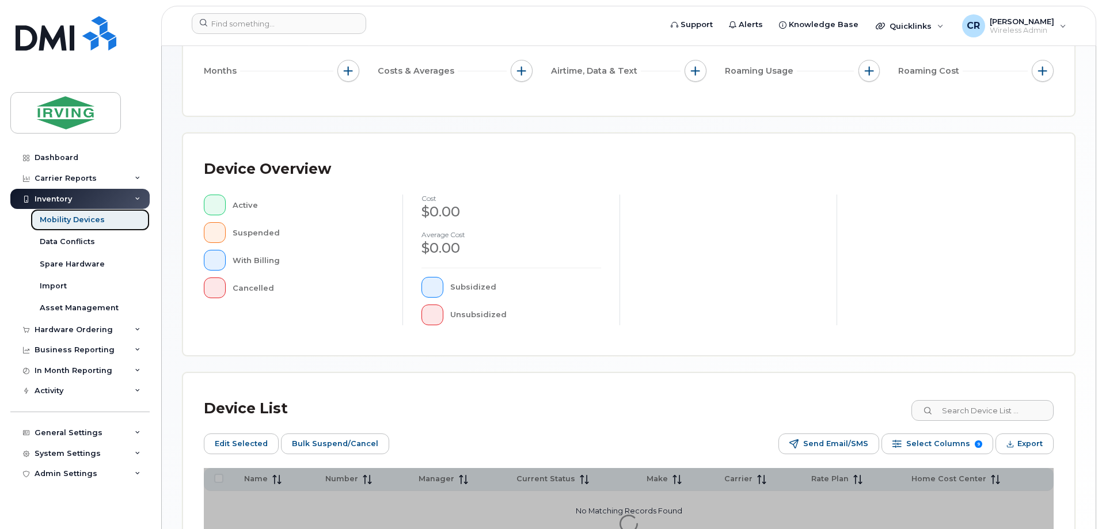
scroll to position [283, 0]
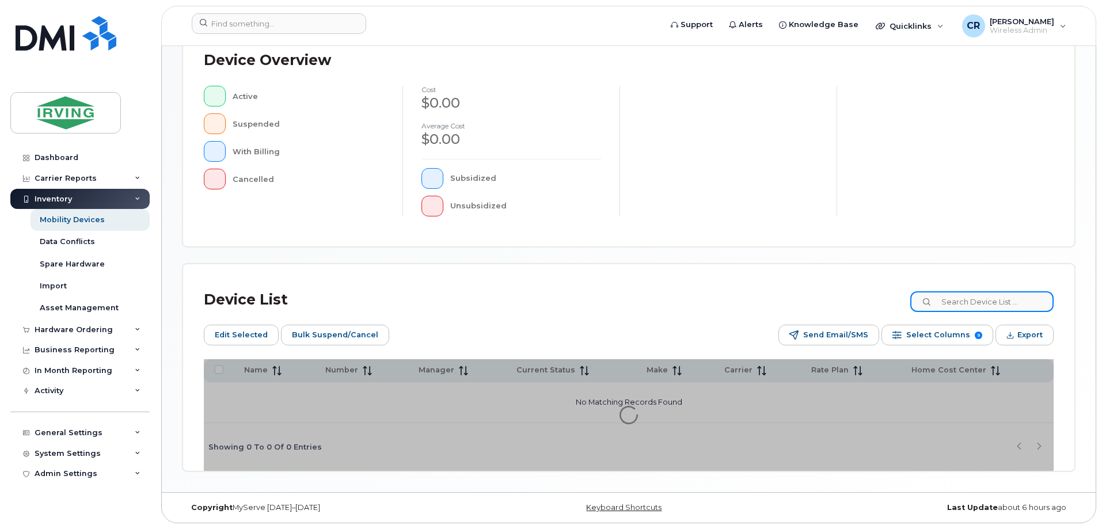
click at [973, 298] on input at bounding box center [981, 301] width 143 height 21
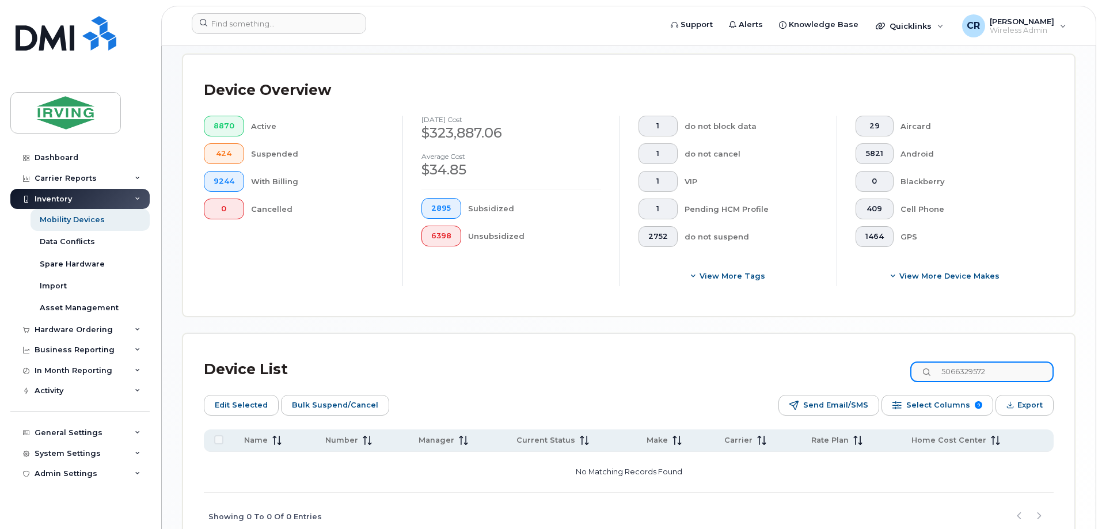
drag, startPoint x: 1026, startPoint y: 359, endPoint x: 739, endPoint y: 363, distance: 286.2
click at [739, 363] on div "Device List 5066329572" at bounding box center [629, 370] width 850 height 30
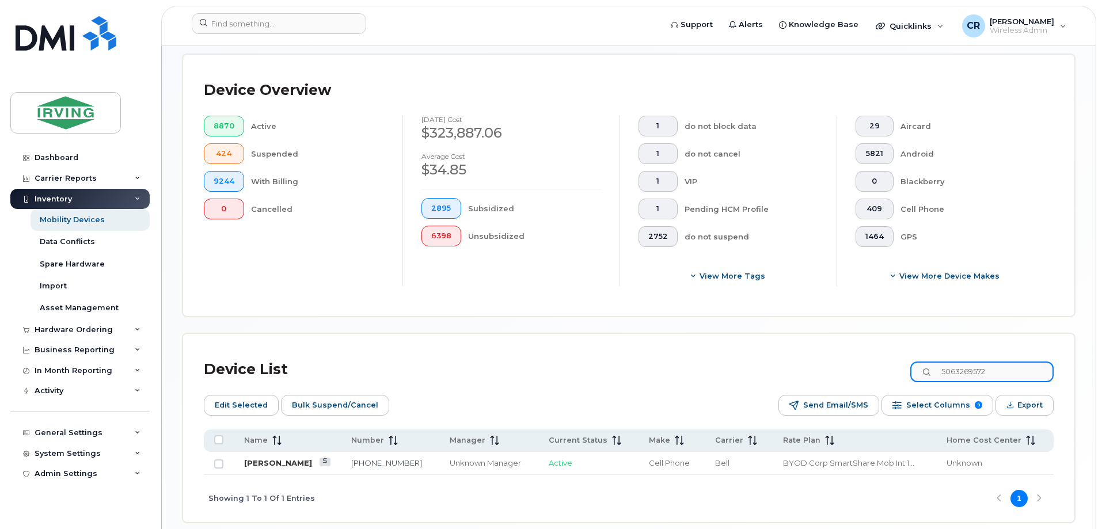
type input "5063269572"
click at [282, 458] on link "Matt Davidson" at bounding box center [278, 462] width 68 height 9
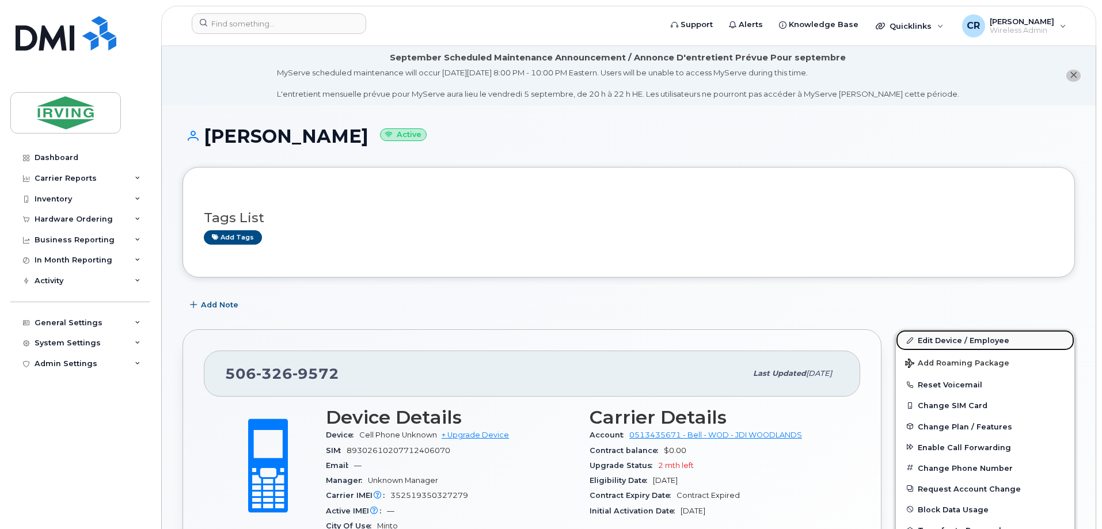
click at [954, 340] on link "Edit Device / Employee" at bounding box center [985, 340] width 179 height 21
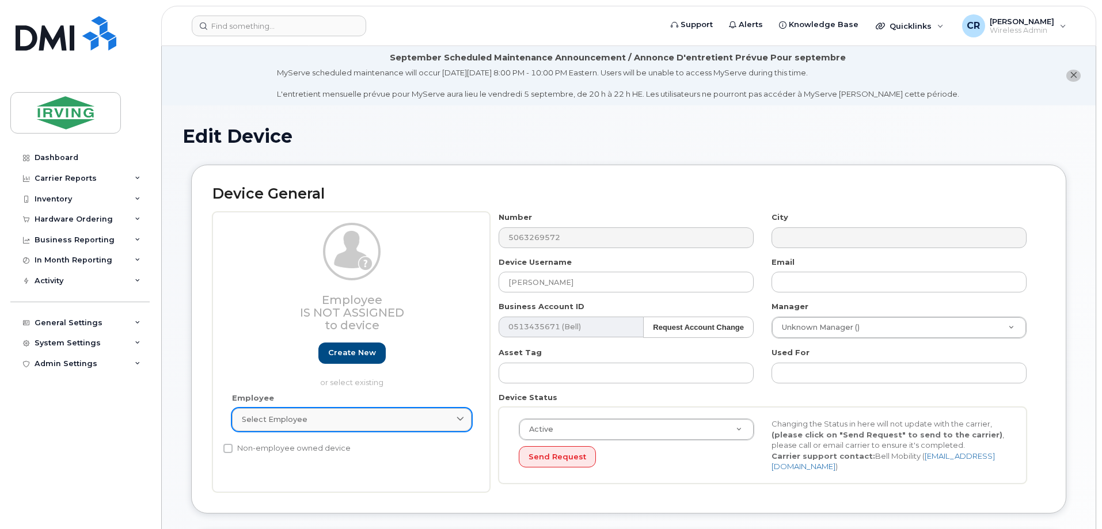
click at [264, 419] on span "Select employee" at bounding box center [275, 419] width 66 height 11
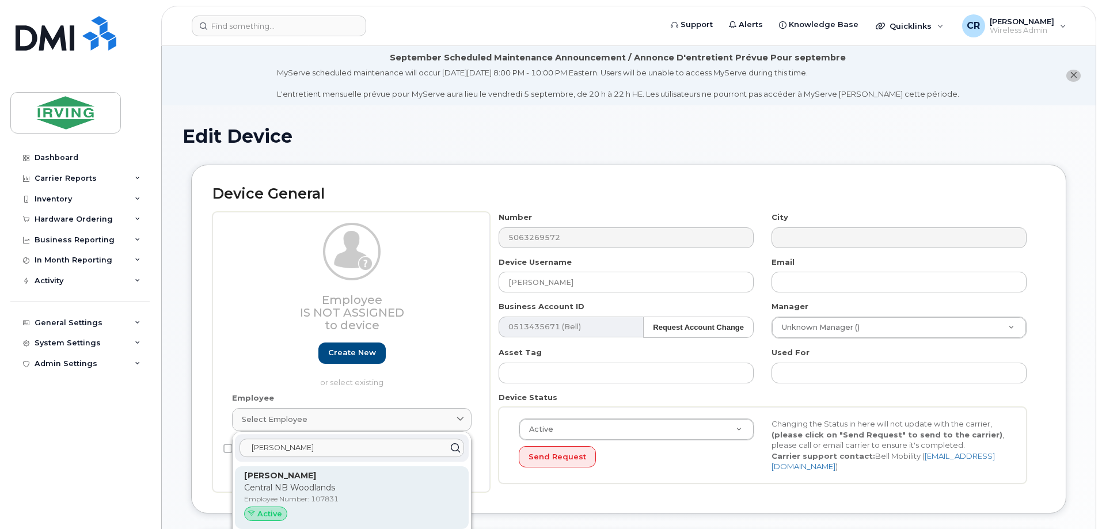
type input "matthew davidson"
click at [284, 485] on p "Central NB Woodlands" at bounding box center [351, 488] width 215 height 12
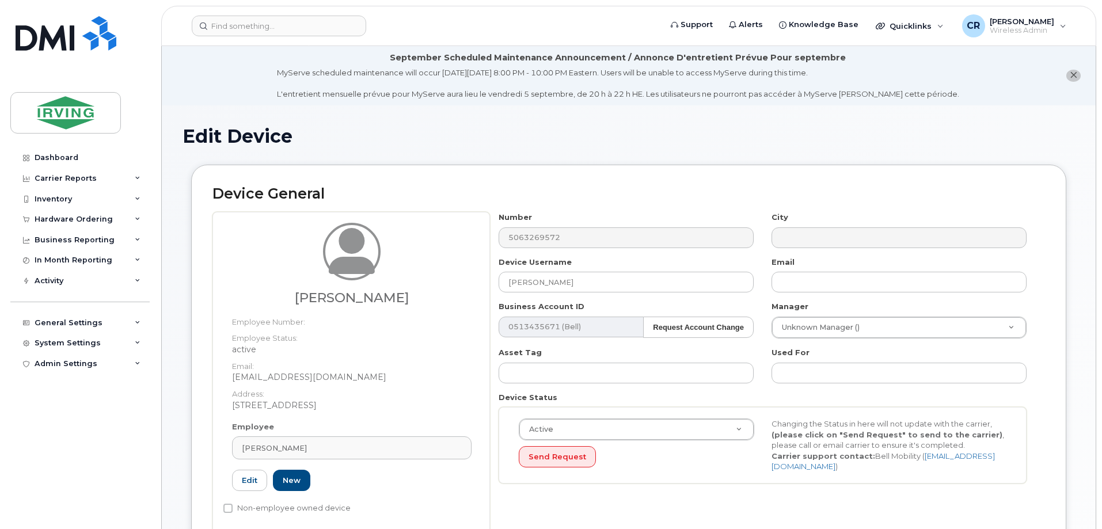
type input "Matthew Davidson"
type input "davidson.matt@jdirving.com"
type input "107831"
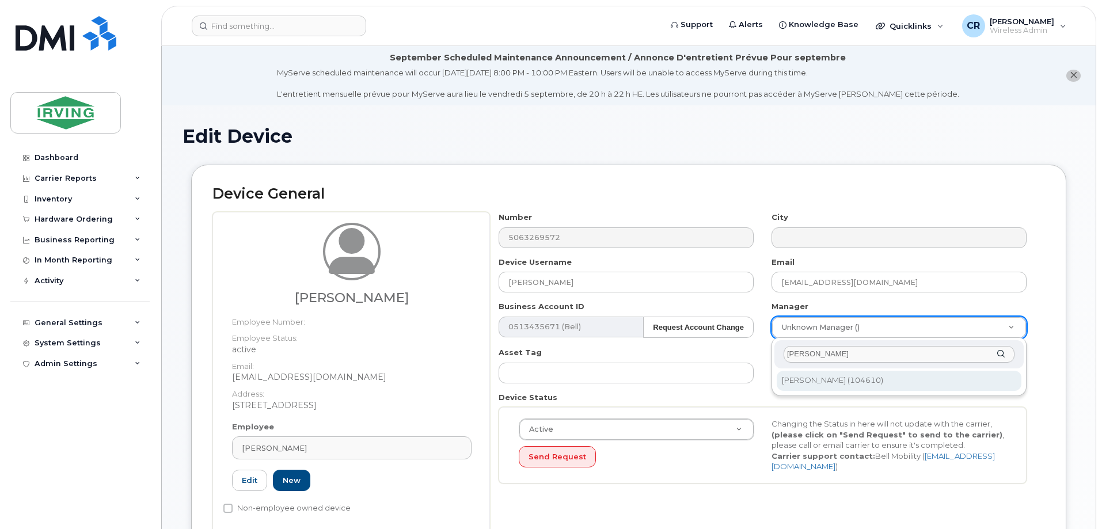
type input "john eve"
type input "1444893"
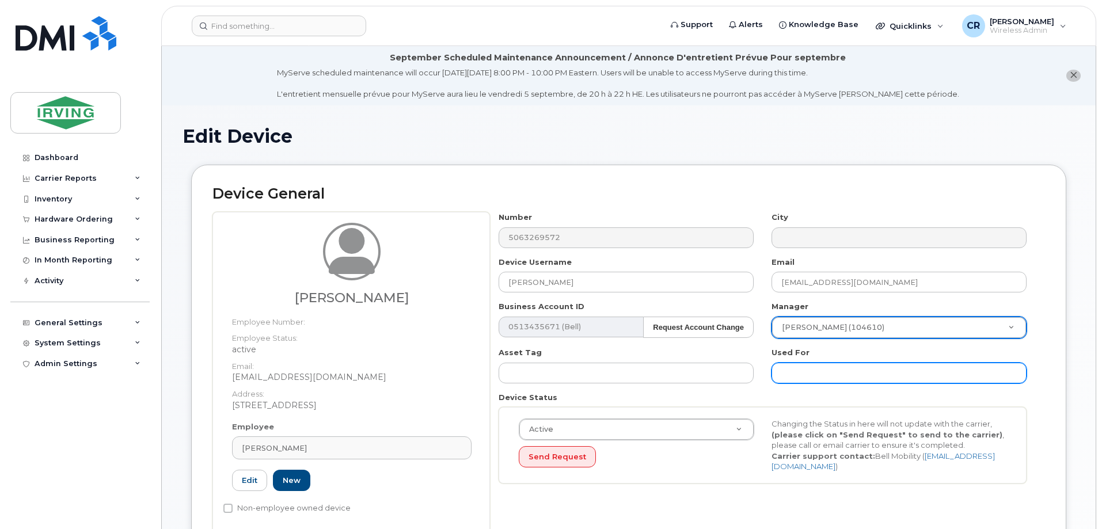
click at [833, 373] on input "text" at bounding box center [899, 373] width 255 height 21
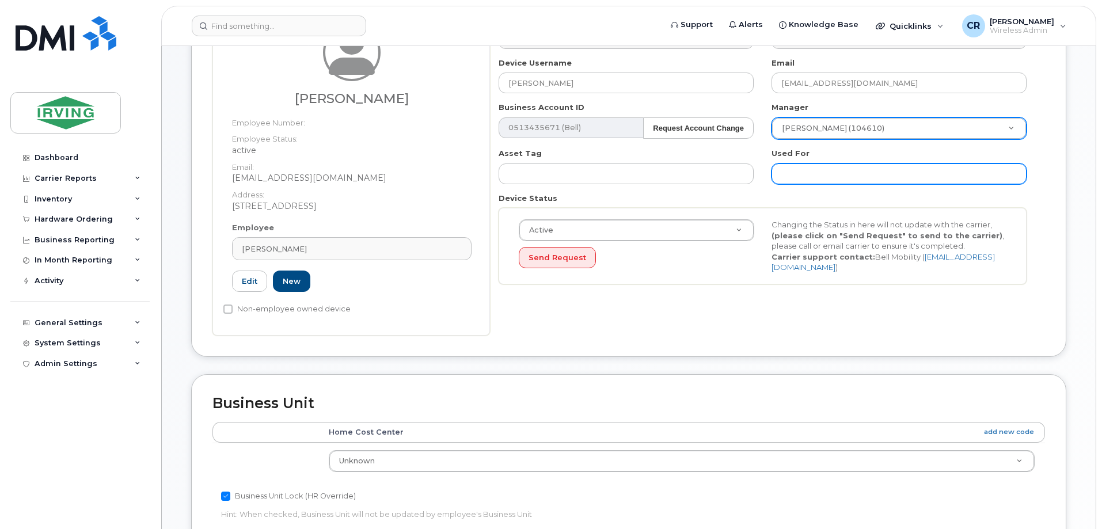
scroll to position [288, 0]
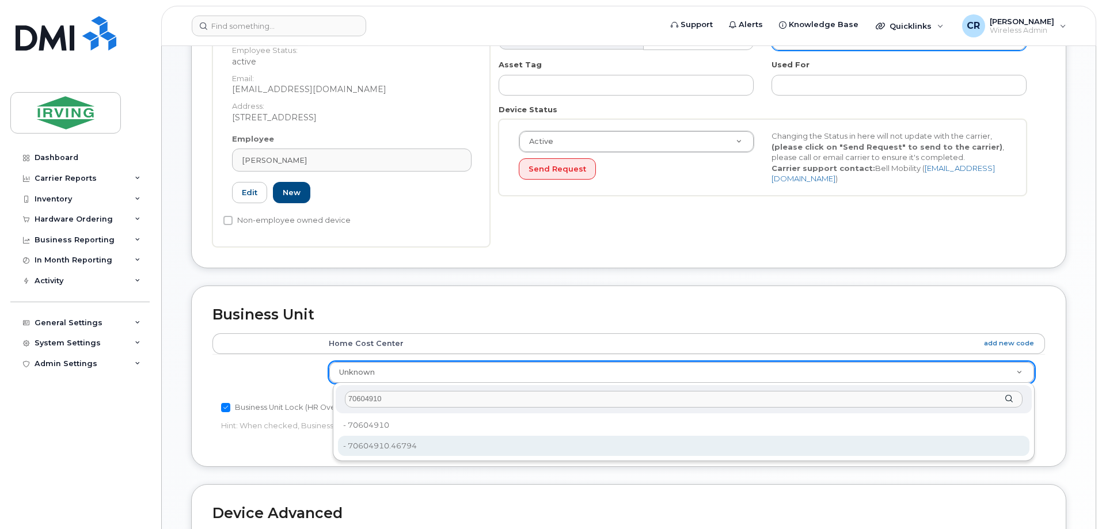
type input "70604910"
type input "4316621"
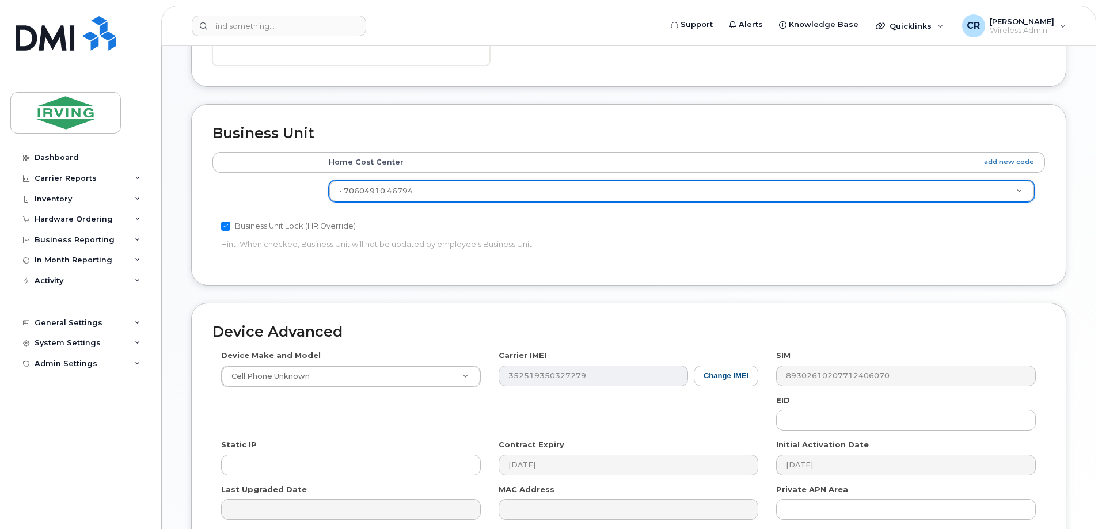
scroll to position [518, 0]
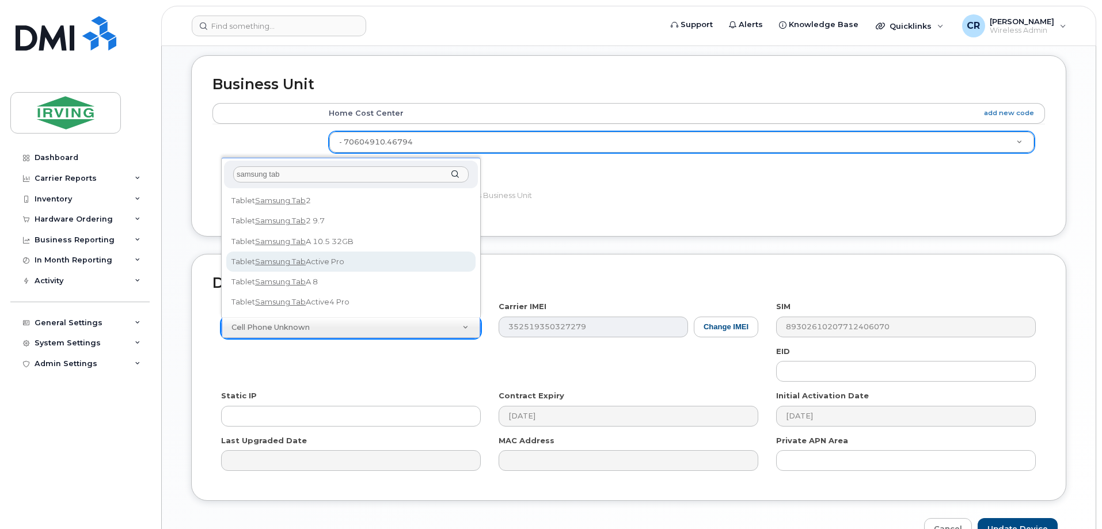
type input "samsung tab"
select select "2465"
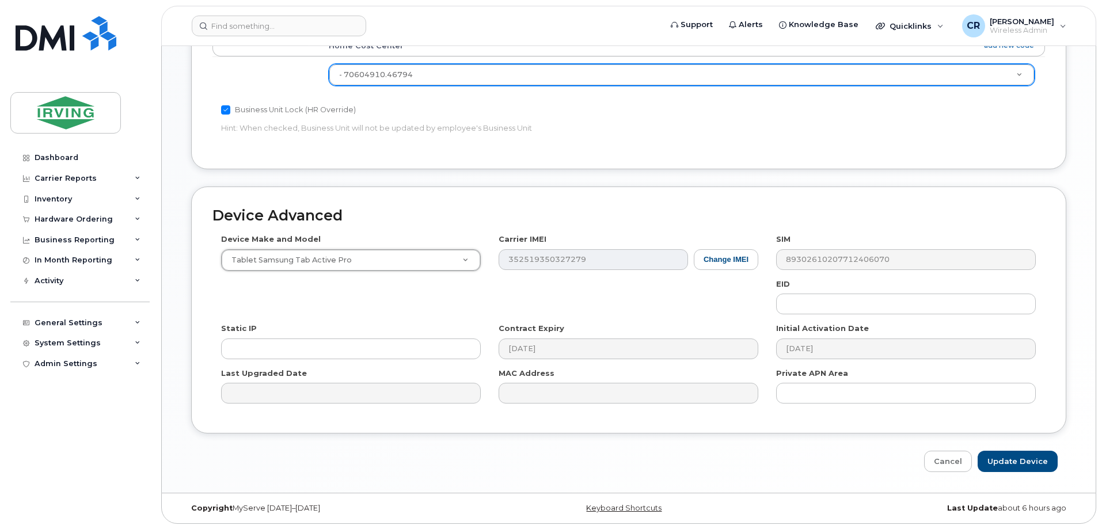
scroll to position [586, 0]
click at [1022, 465] on input "Update Device" at bounding box center [1018, 460] width 80 height 21
type input "Saving..."
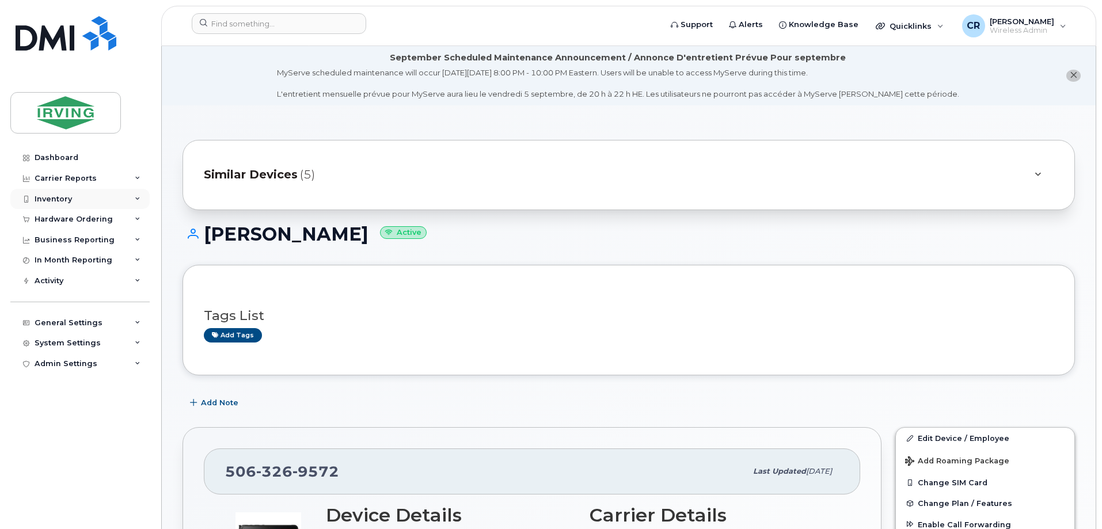
drag, startPoint x: 54, startPoint y: 199, endPoint x: 58, endPoint y: 207, distance: 8.2
click at [54, 199] on div "Inventory" at bounding box center [53, 199] width 37 height 9
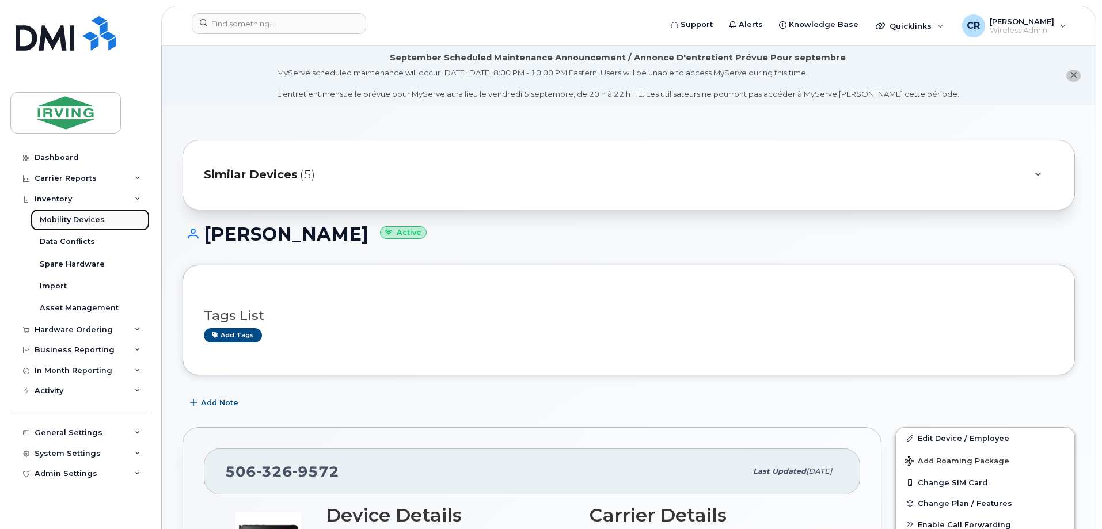
click at [60, 218] on div "Mobility Devices" at bounding box center [72, 220] width 65 height 10
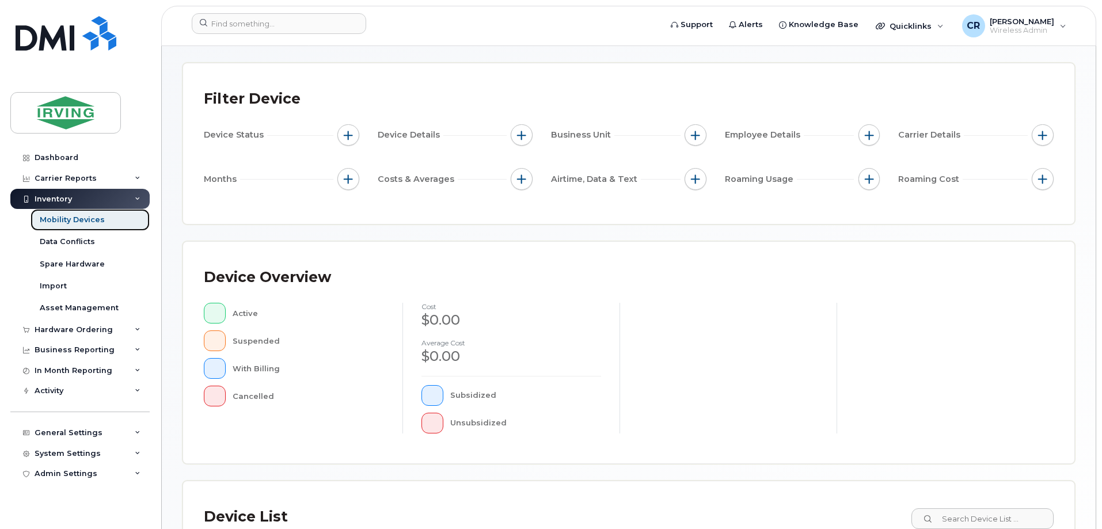
scroll to position [230, 0]
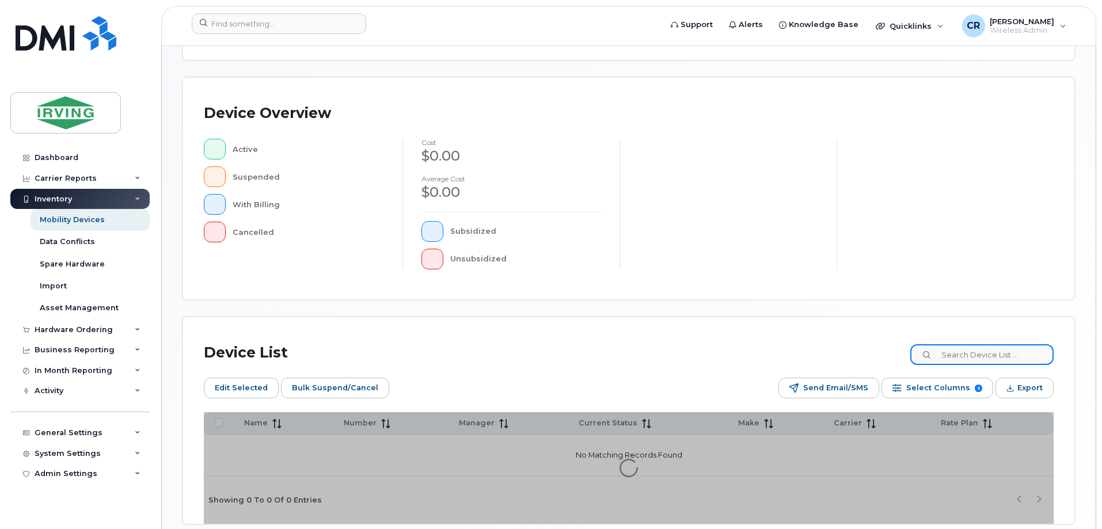
click at [987, 357] on input at bounding box center [981, 354] width 143 height 21
paste input "5063270137"
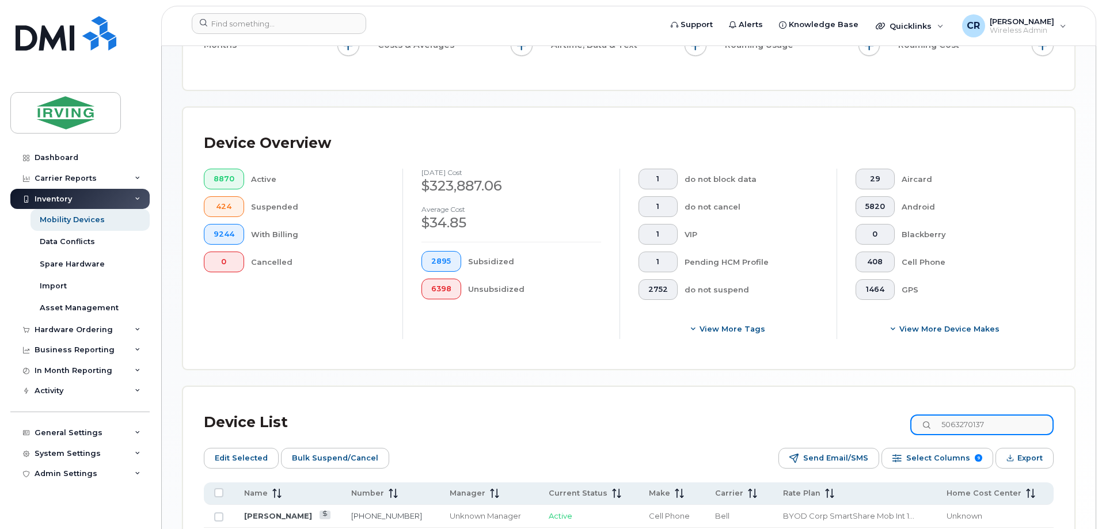
scroll to position [251, 0]
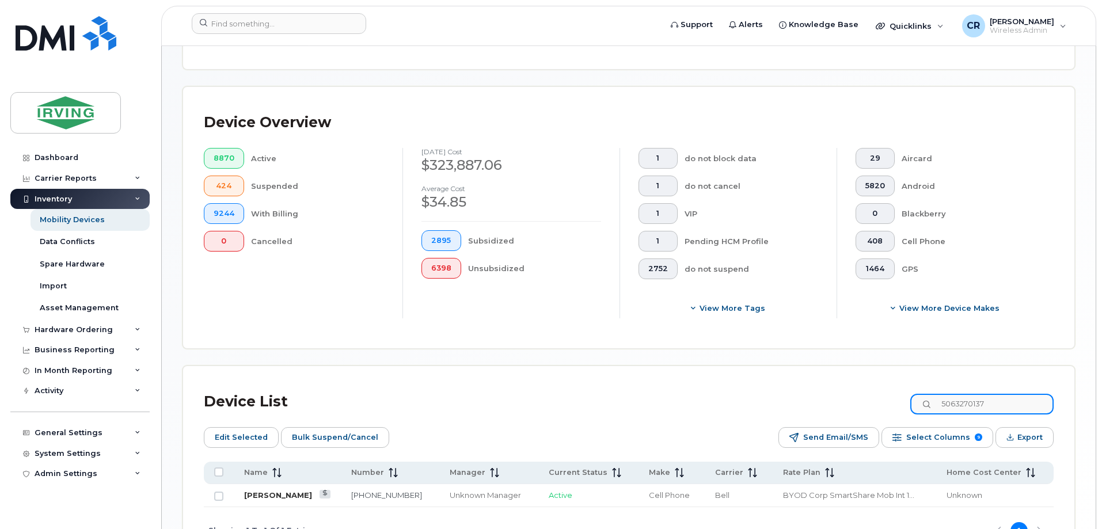
type input "5063270137"
click at [280, 491] on link "[PERSON_NAME]" at bounding box center [278, 495] width 68 height 9
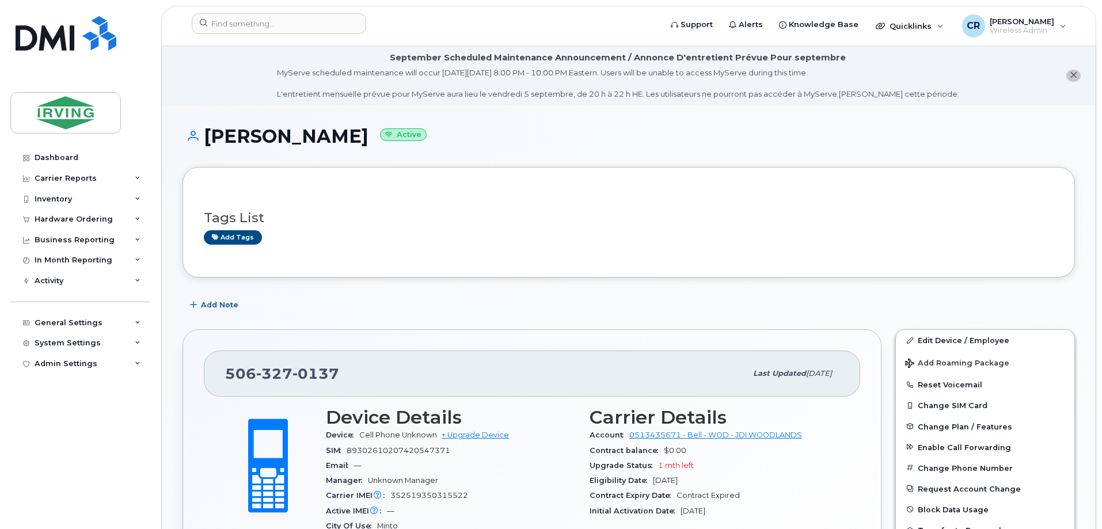
click at [450, 496] on span "352519350315522" at bounding box center [429, 495] width 78 height 9
copy span "352519350315522"
click at [947, 341] on link "Edit Device / Employee" at bounding box center [985, 340] width 179 height 21
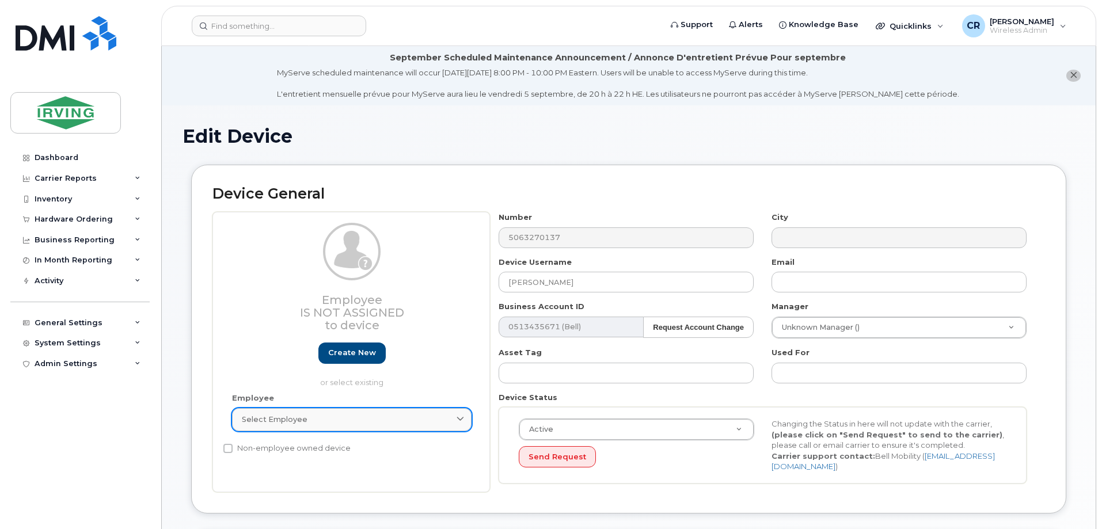
click at [327, 422] on div "Select employee" at bounding box center [352, 419] width 220 height 11
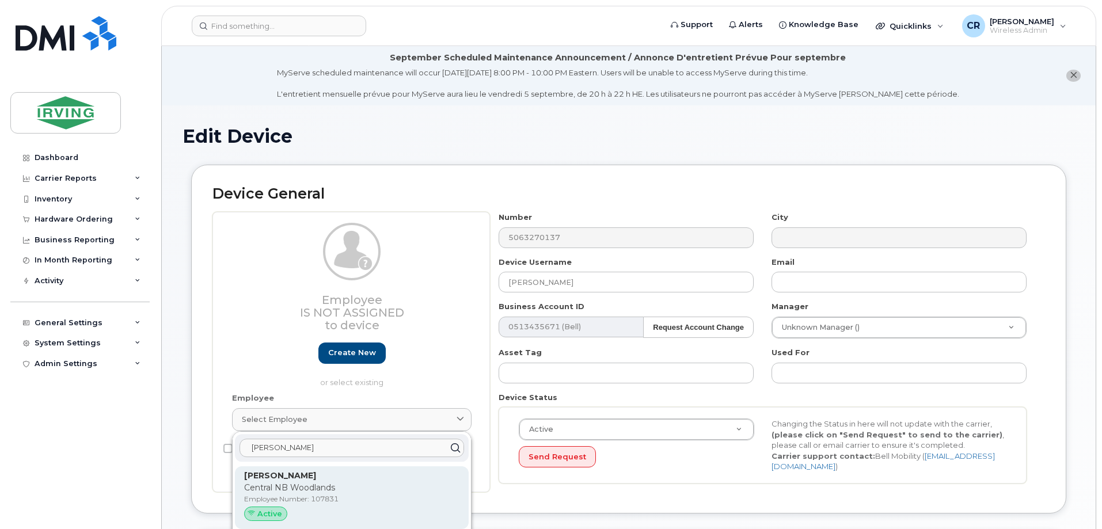
type input "[PERSON_NAME]"
click at [306, 476] on strong "[PERSON_NAME]" at bounding box center [280, 475] width 72 height 10
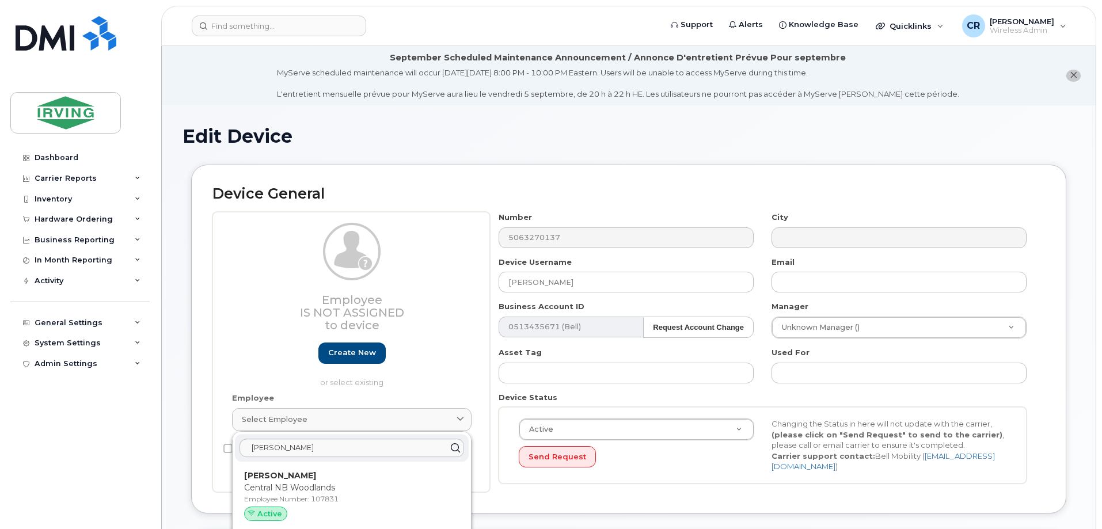
type input "[PERSON_NAME]"
type input "[EMAIL_ADDRESS][DOMAIN_NAME]"
type input "107831"
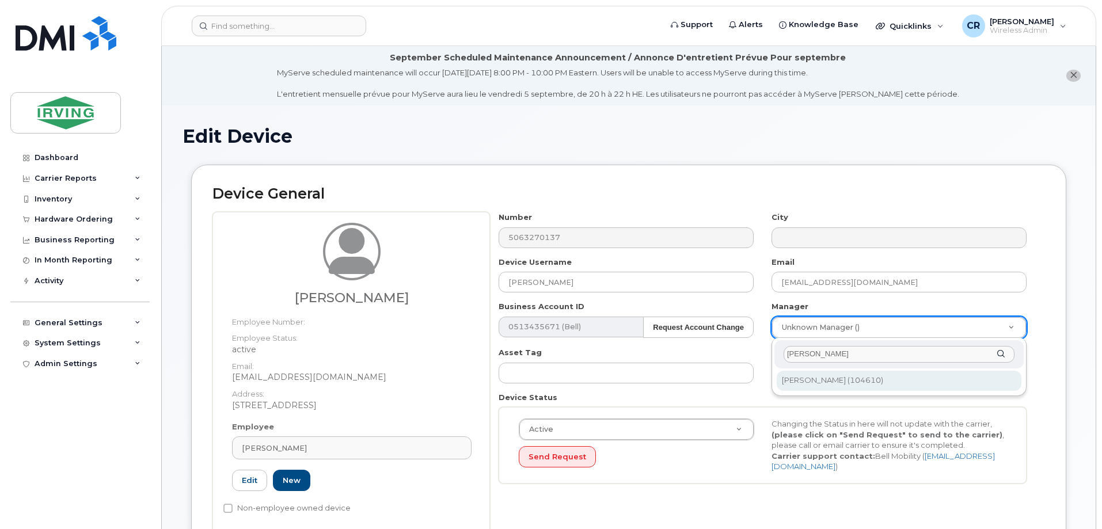
type input "[PERSON_NAME]"
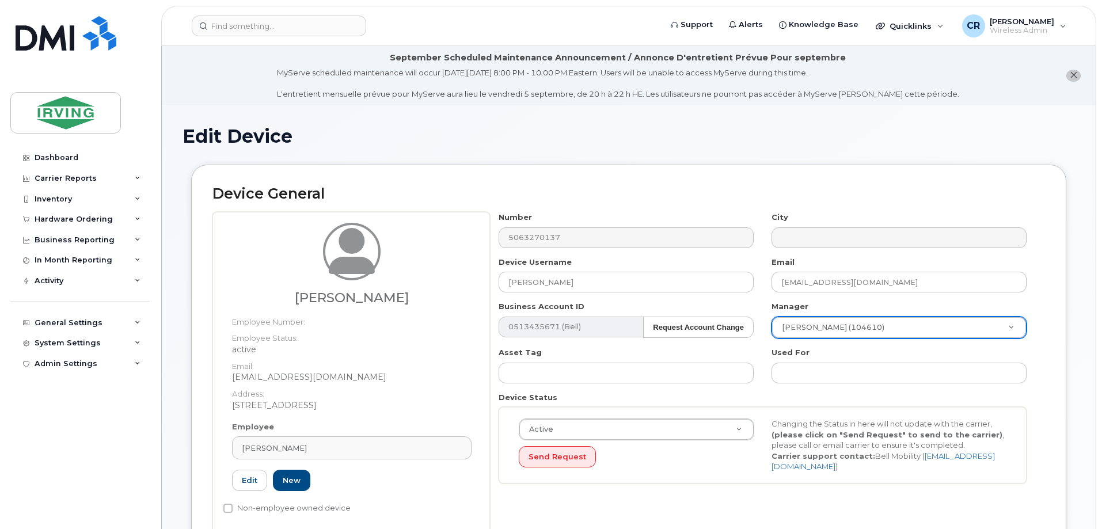
type input "1444893"
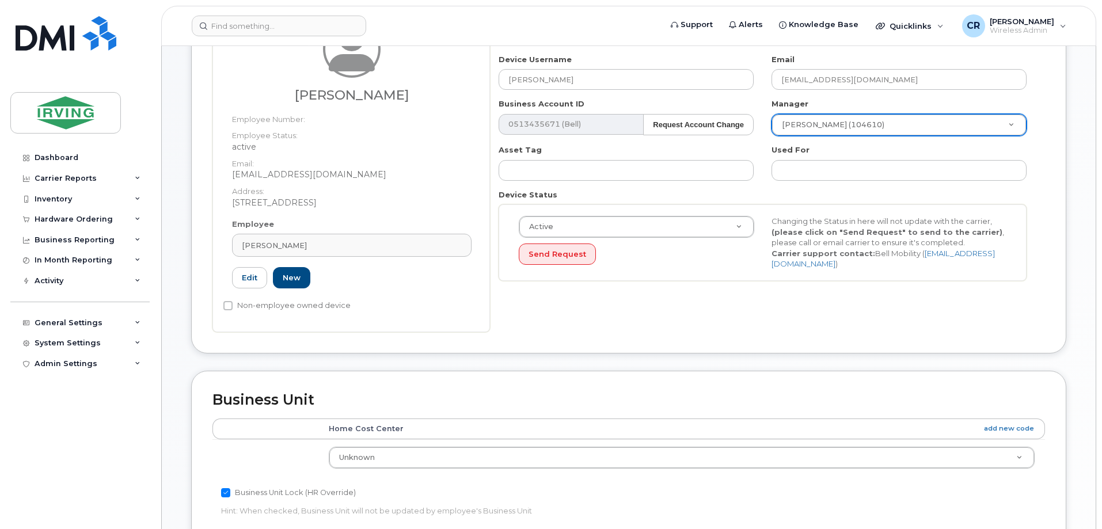
scroll to position [288, 0]
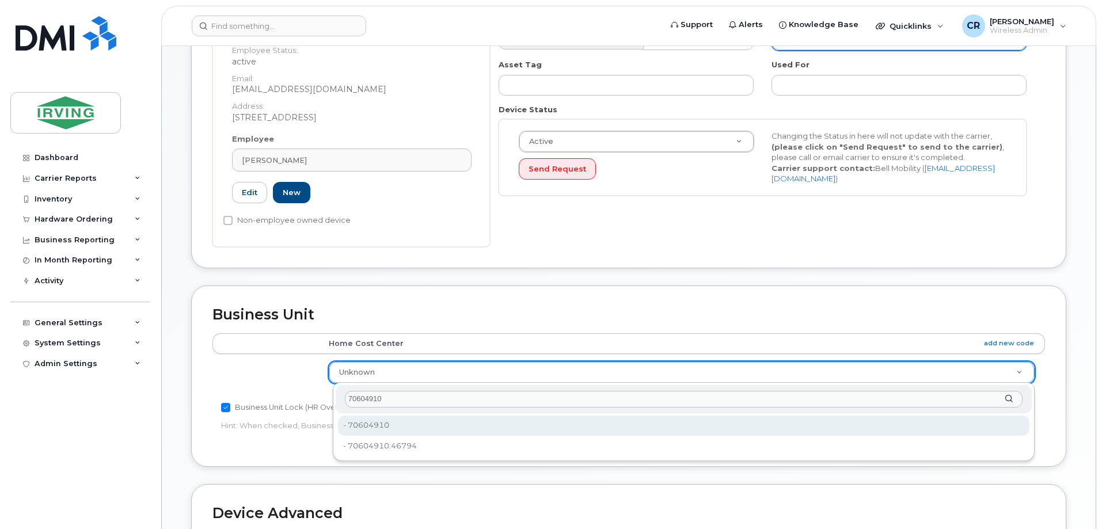
type input "70604910"
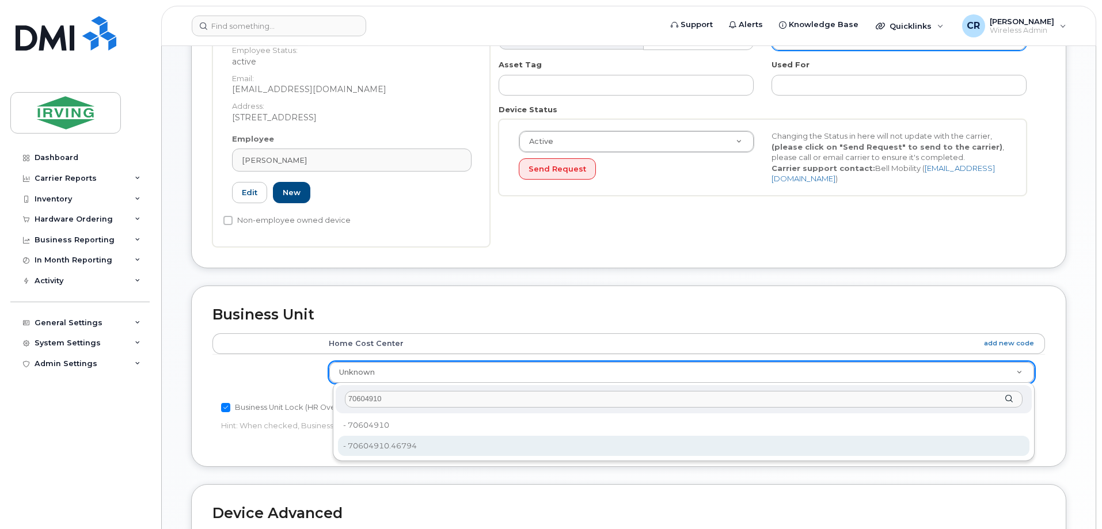
type input "4316621"
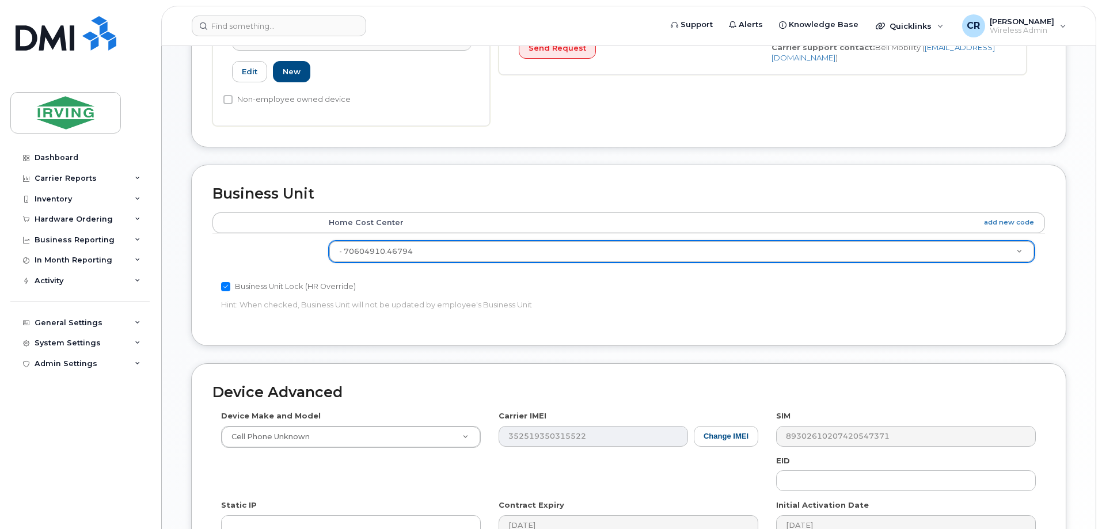
scroll to position [518, 0]
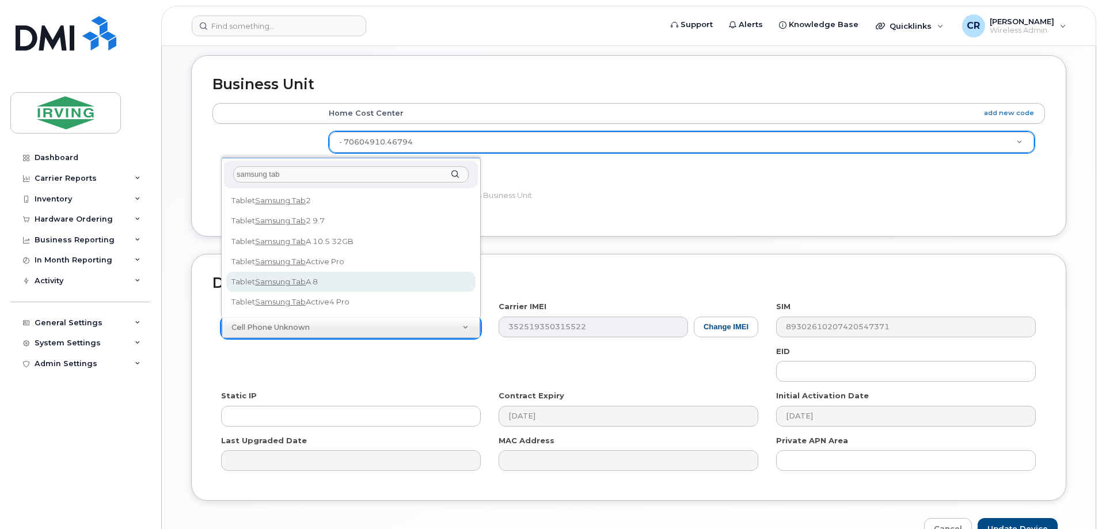
type input "samsung tab"
select select "2465"
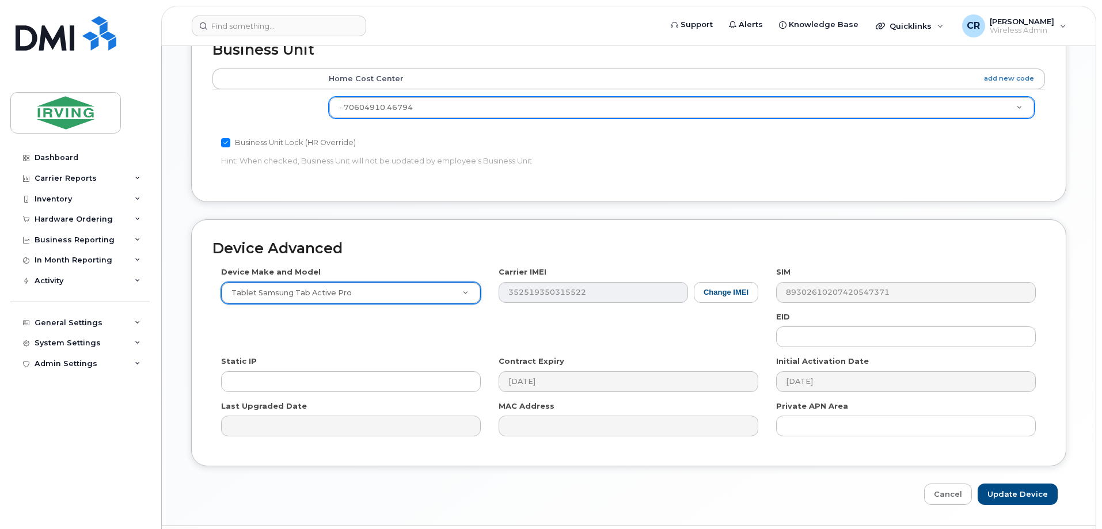
scroll to position [586, 0]
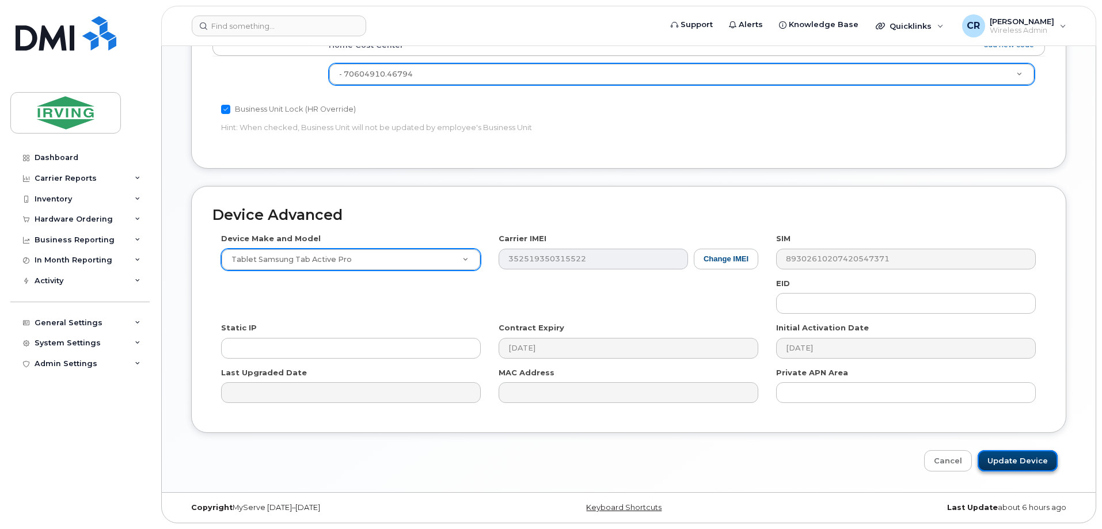
click at [1017, 458] on input "Update Device" at bounding box center [1018, 460] width 80 height 21
type input "Saving..."
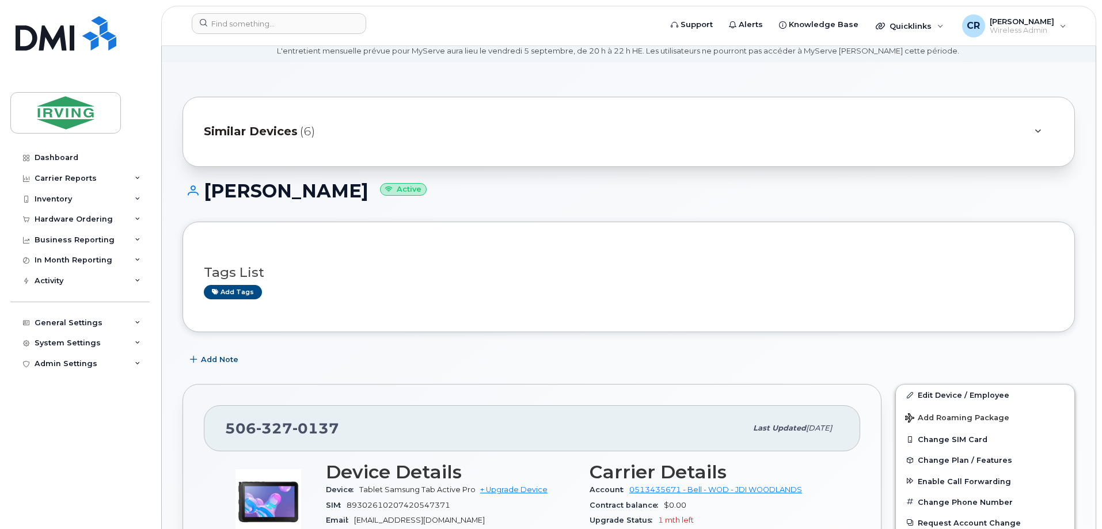
scroll to position [346, 0]
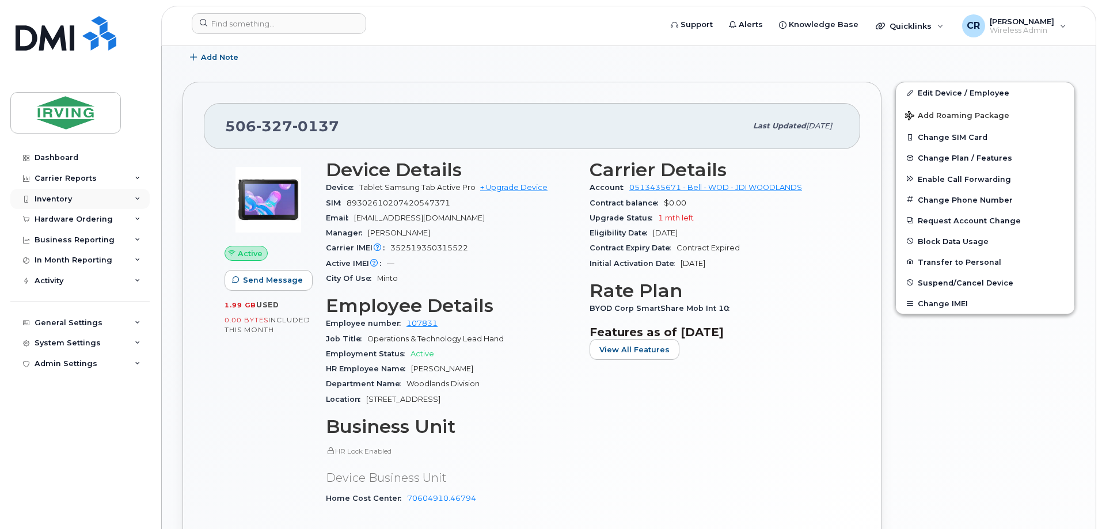
click at [55, 198] on div "Inventory" at bounding box center [53, 199] width 37 height 9
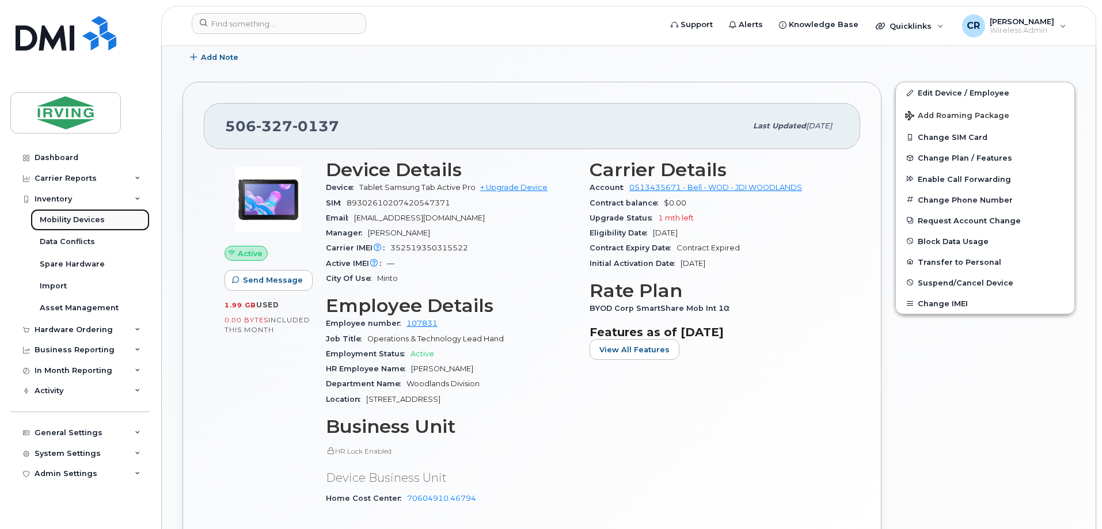
click at [60, 212] on link "Mobility Devices" at bounding box center [90, 220] width 119 height 22
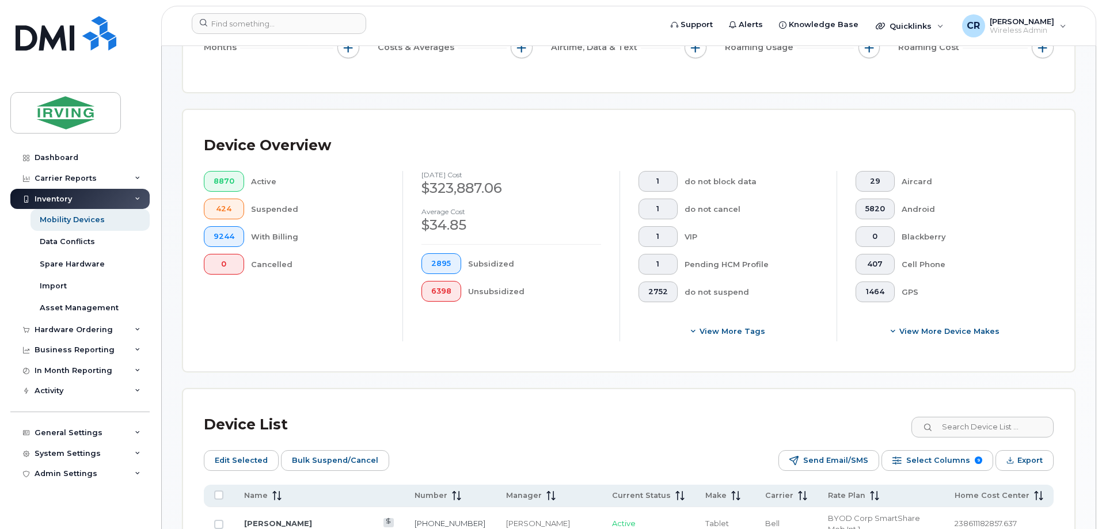
scroll to position [230, 0]
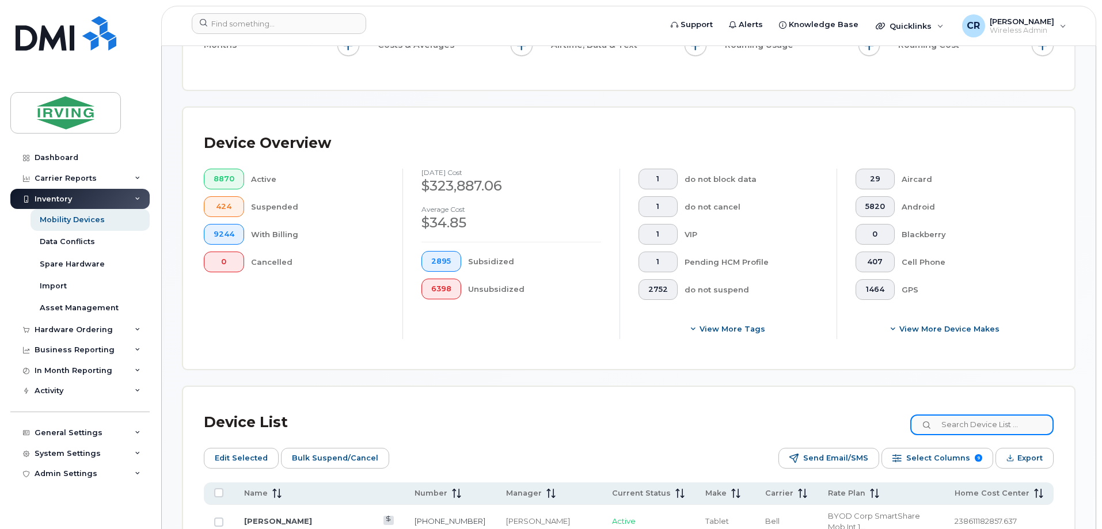
click at [961, 415] on input at bounding box center [981, 425] width 143 height 21
paste input "5064350786"
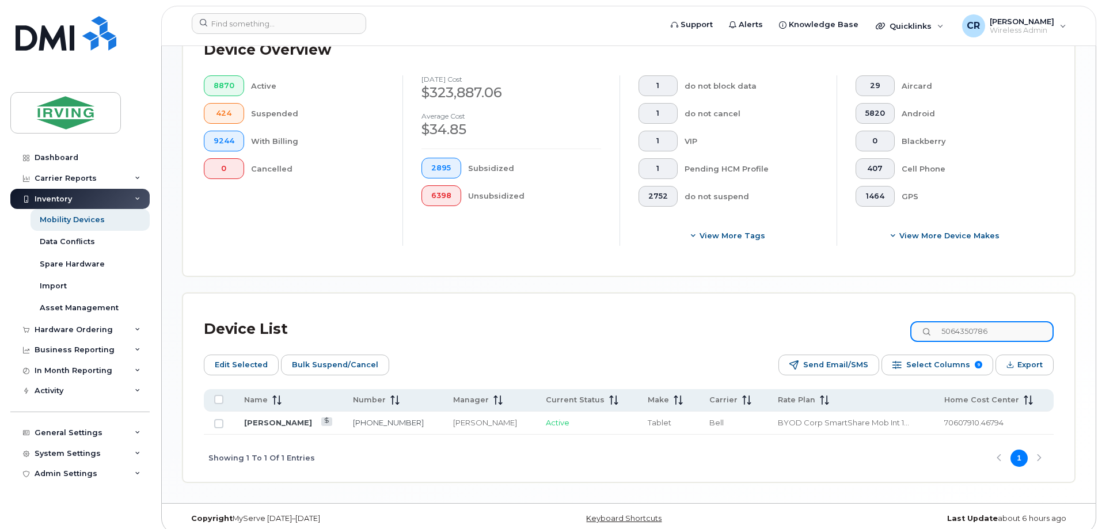
scroll to position [325, 0]
drag, startPoint x: 1018, startPoint y: 322, endPoint x: 685, endPoint y: 312, distance: 333.6
click at [685, 313] on div "Device List 5064350786" at bounding box center [629, 328] width 850 height 30
paste input "3975621"
type input "5063975621"
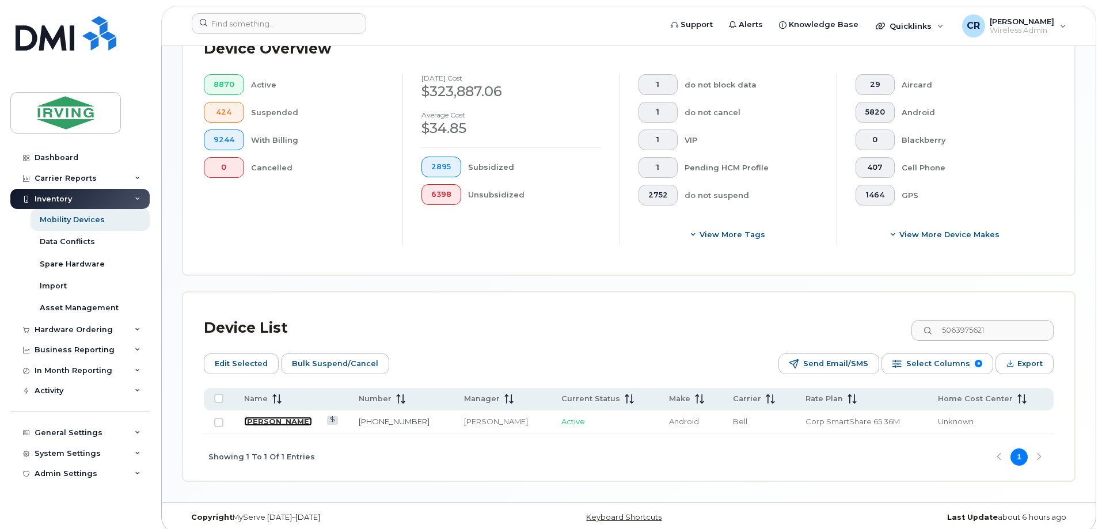
click at [275, 417] on link "[PERSON_NAME]" at bounding box center [278, 421] width 68 height 9
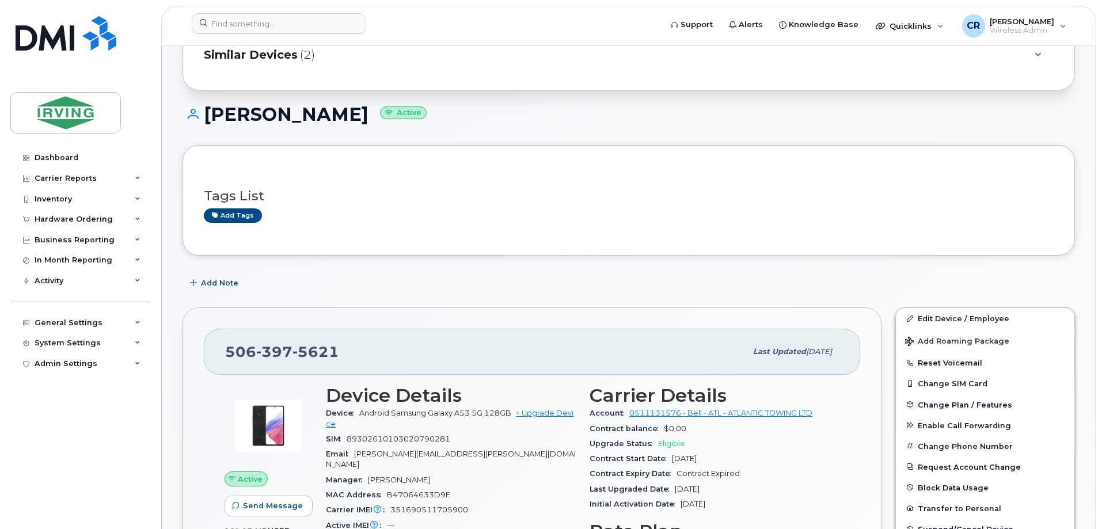
scroll to position [173, 0]
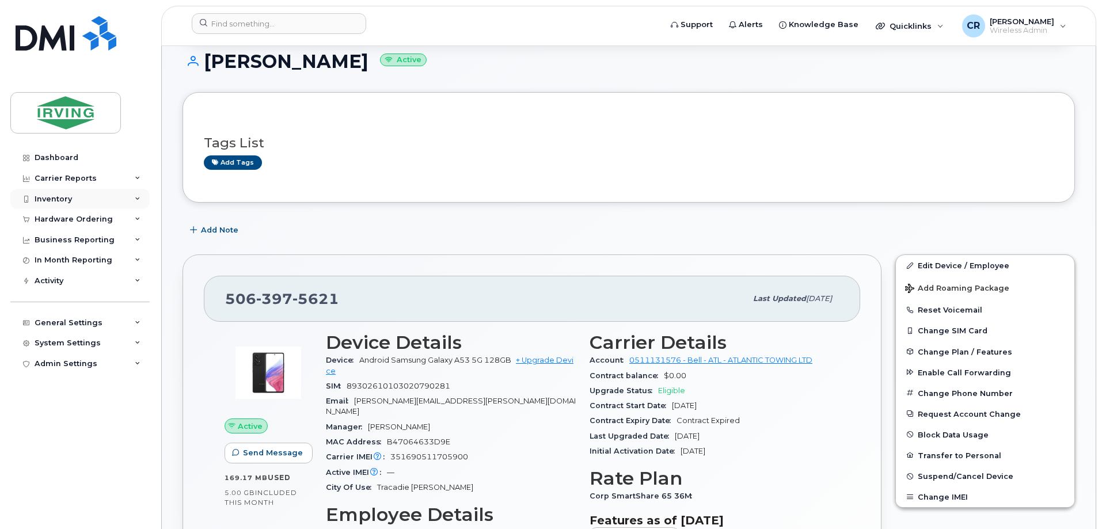
click at [57, 196] on div "Inventory" at bounding box center [53, 199] width 37 height 9
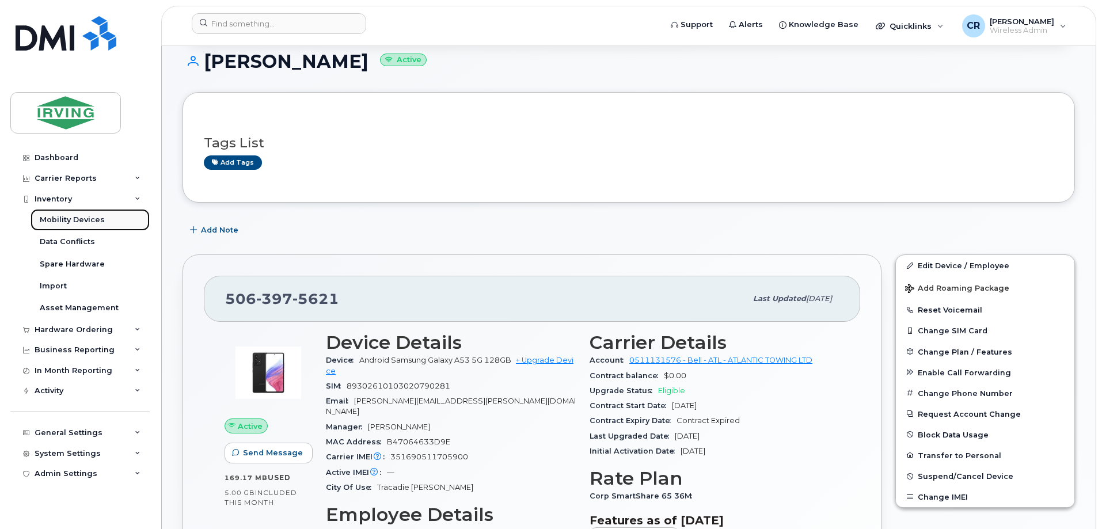
click at [78, 222] on div "Mobility Devices" at bounding box center [72, 220] width 65 height 10
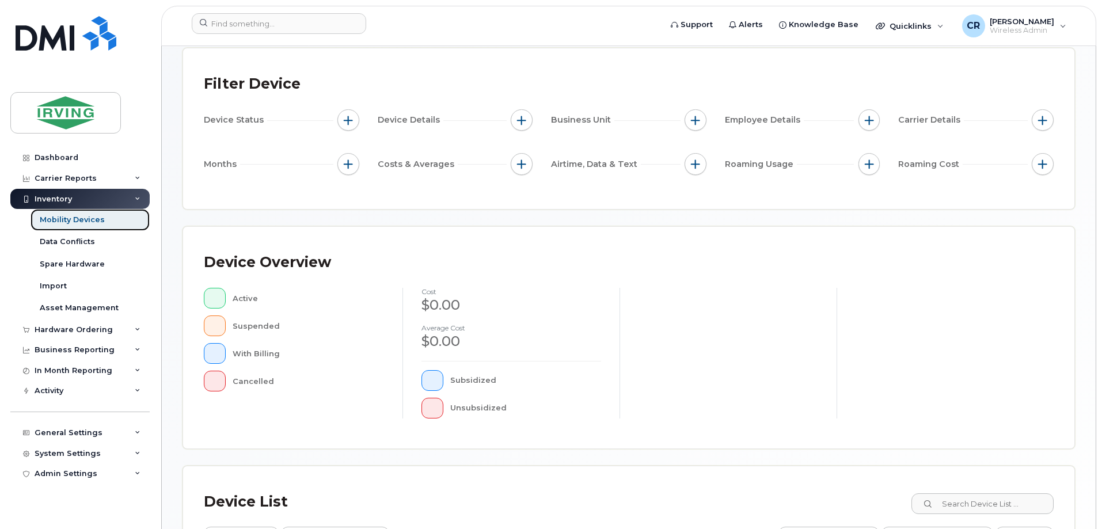
scroll to position [283, 0]
